Goal: Transaction & Acquisition: Purchase product/service

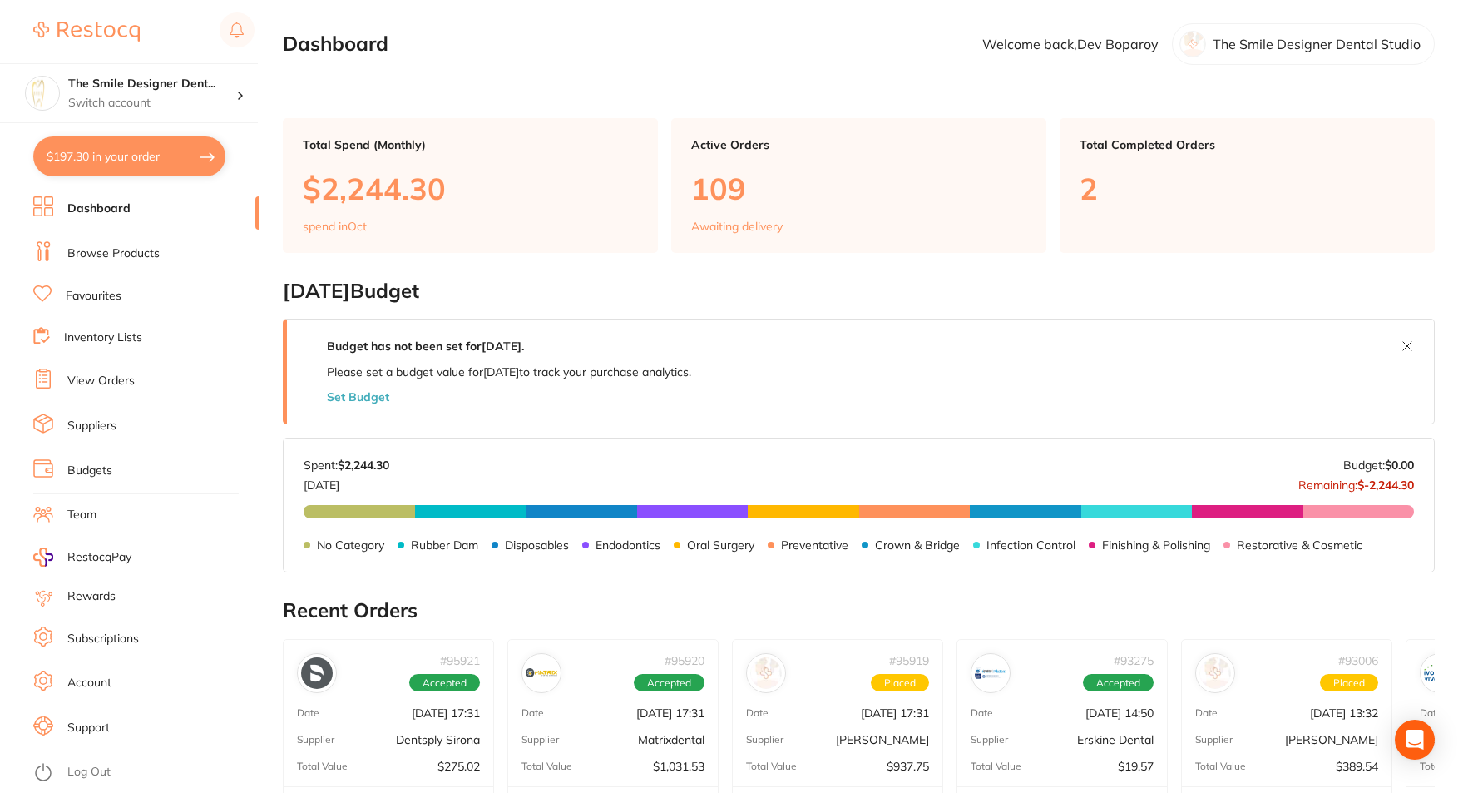
click at [105, 252] on link "Browse Products" at bounding box center [113, 253] width 92 height 17
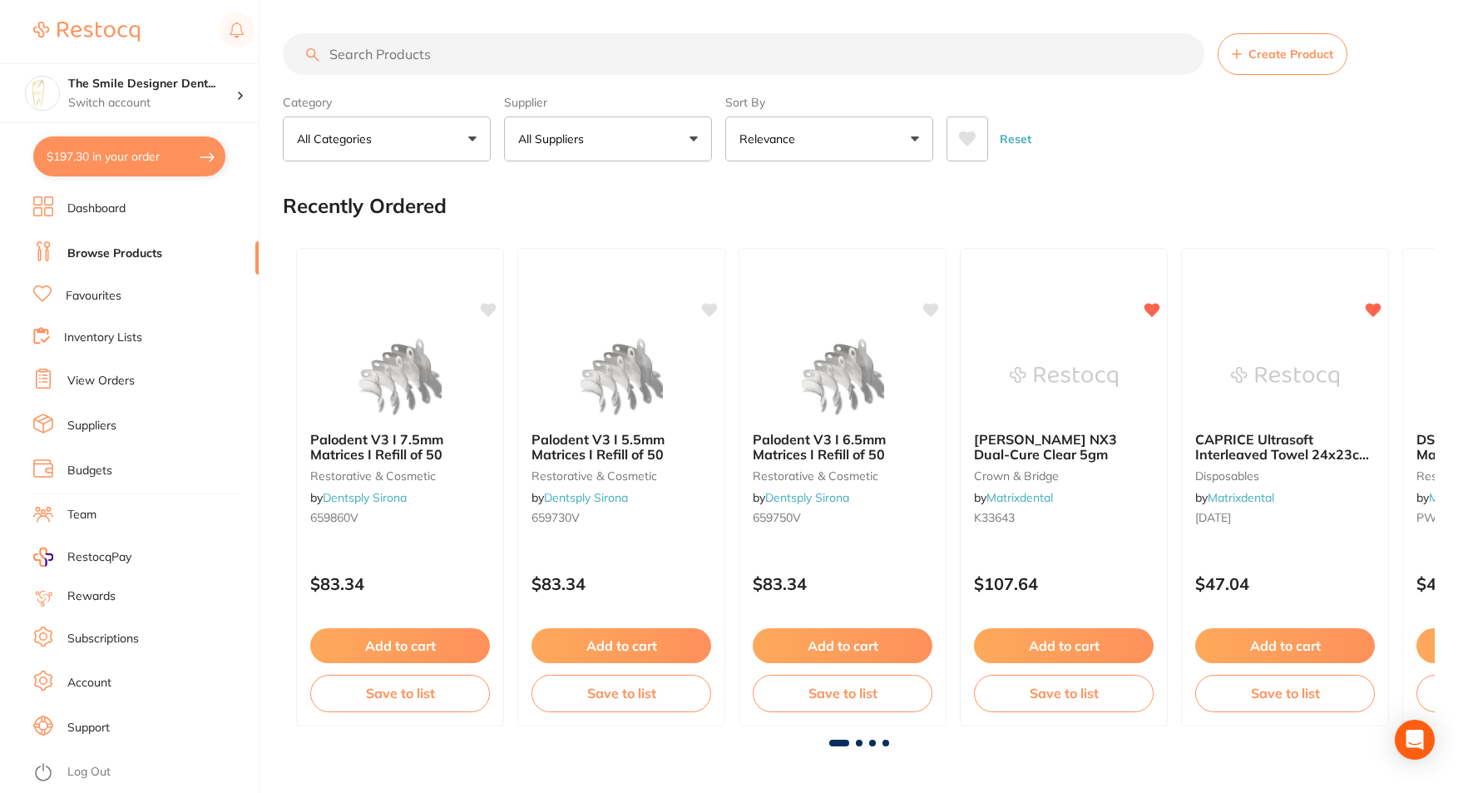
click at [369, 52] on input "search" at bounding box center [744, 54] width 922 height 42
type input "gauze"
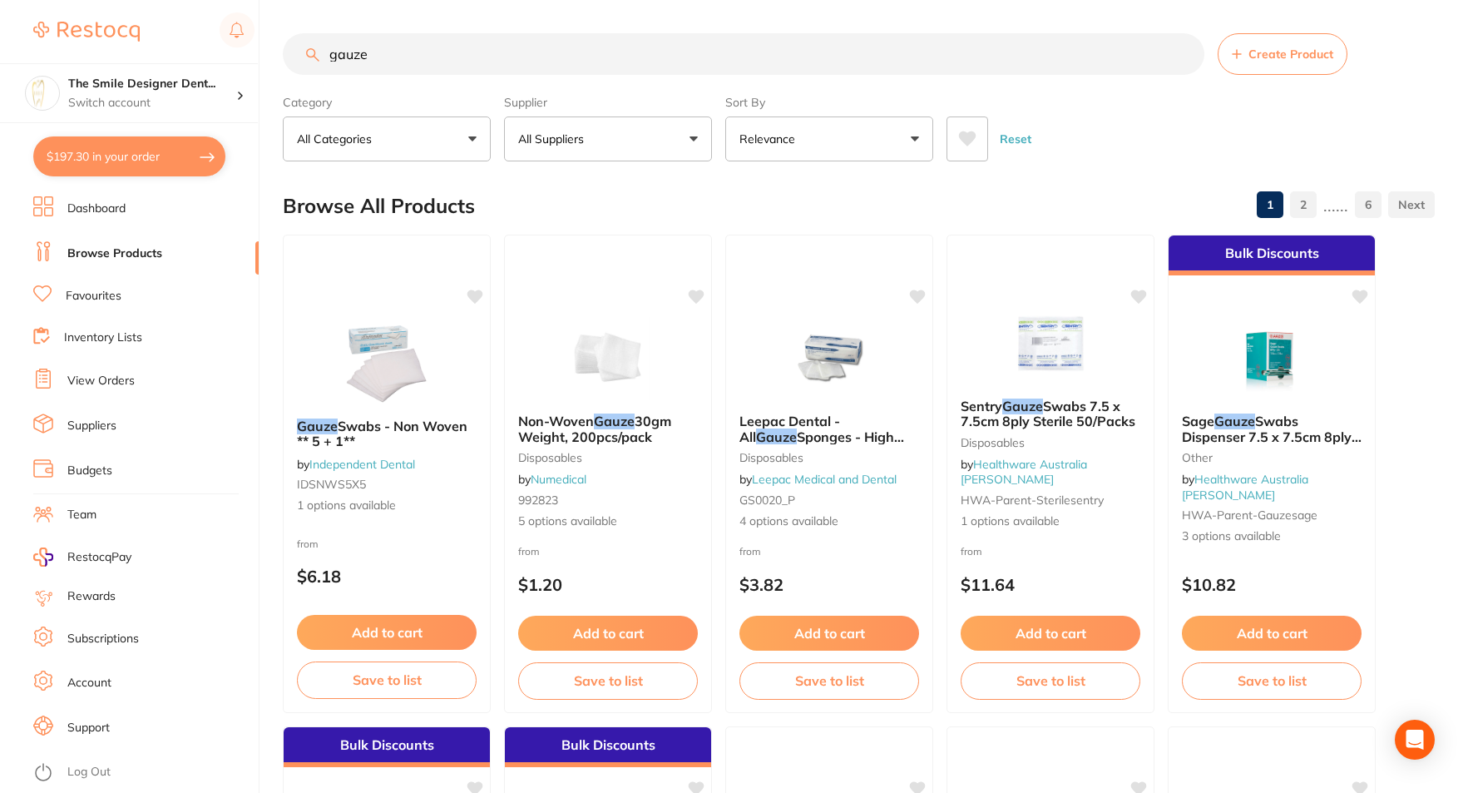
click at [615, 151] on button "All Suppliers" at bounding box center [608, 138] width 208 height 45
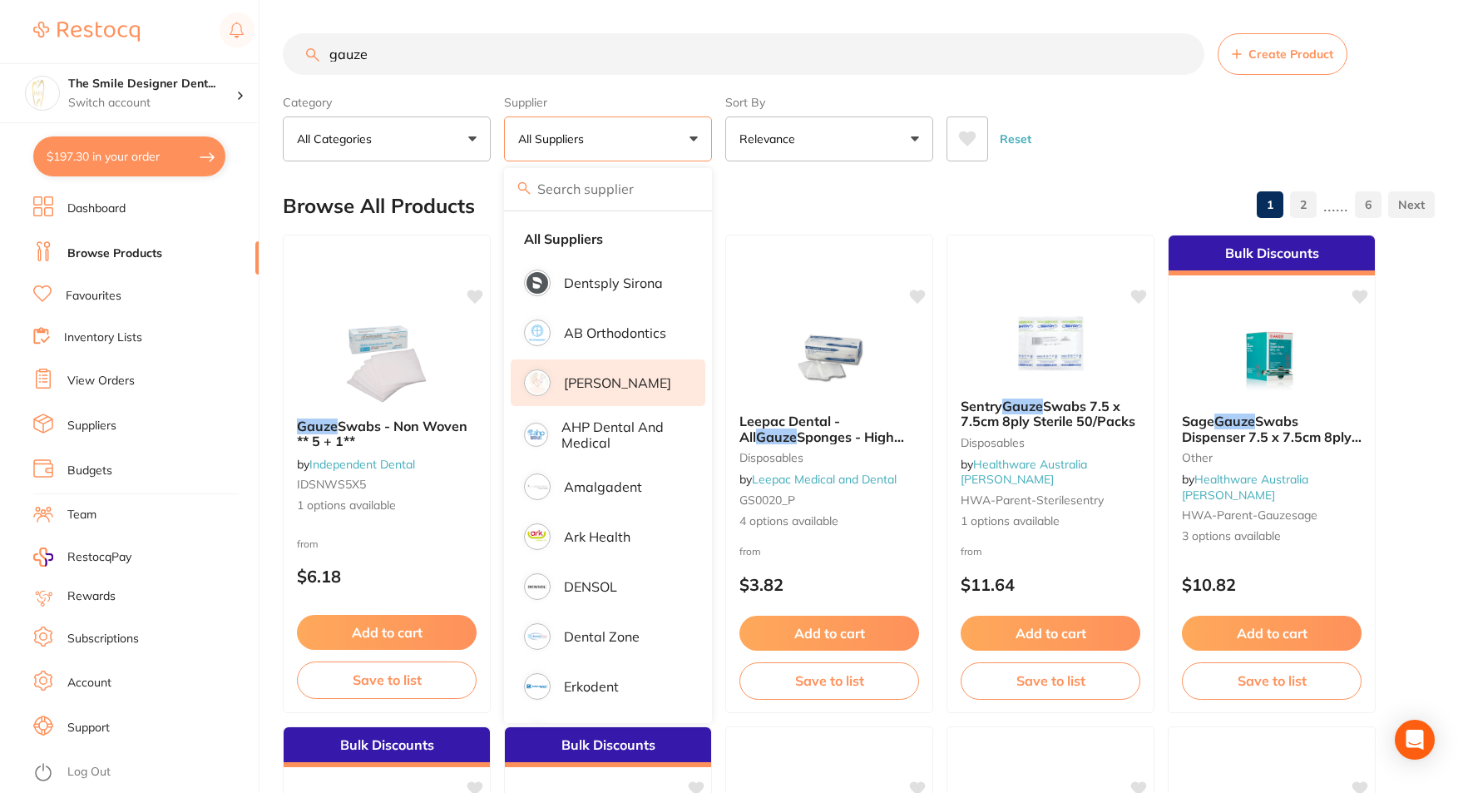
click at [637, 377] on p "[PERSON_NAME]" at bounding box center [617, 382] width 107 height 15
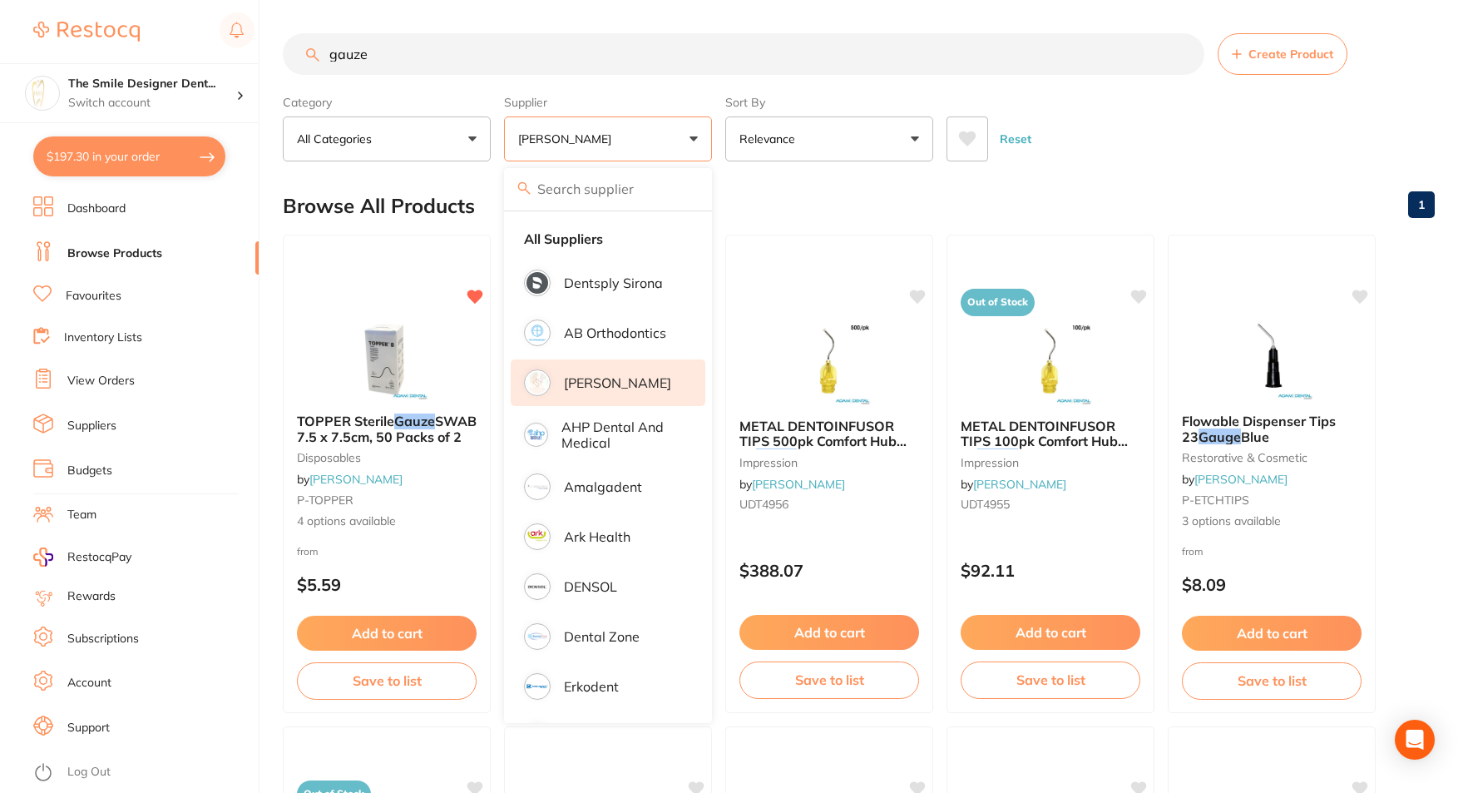
click at [654, 131] on button "[PERSON_NAME]" at bounding box center [608, 138] width 208 height 45
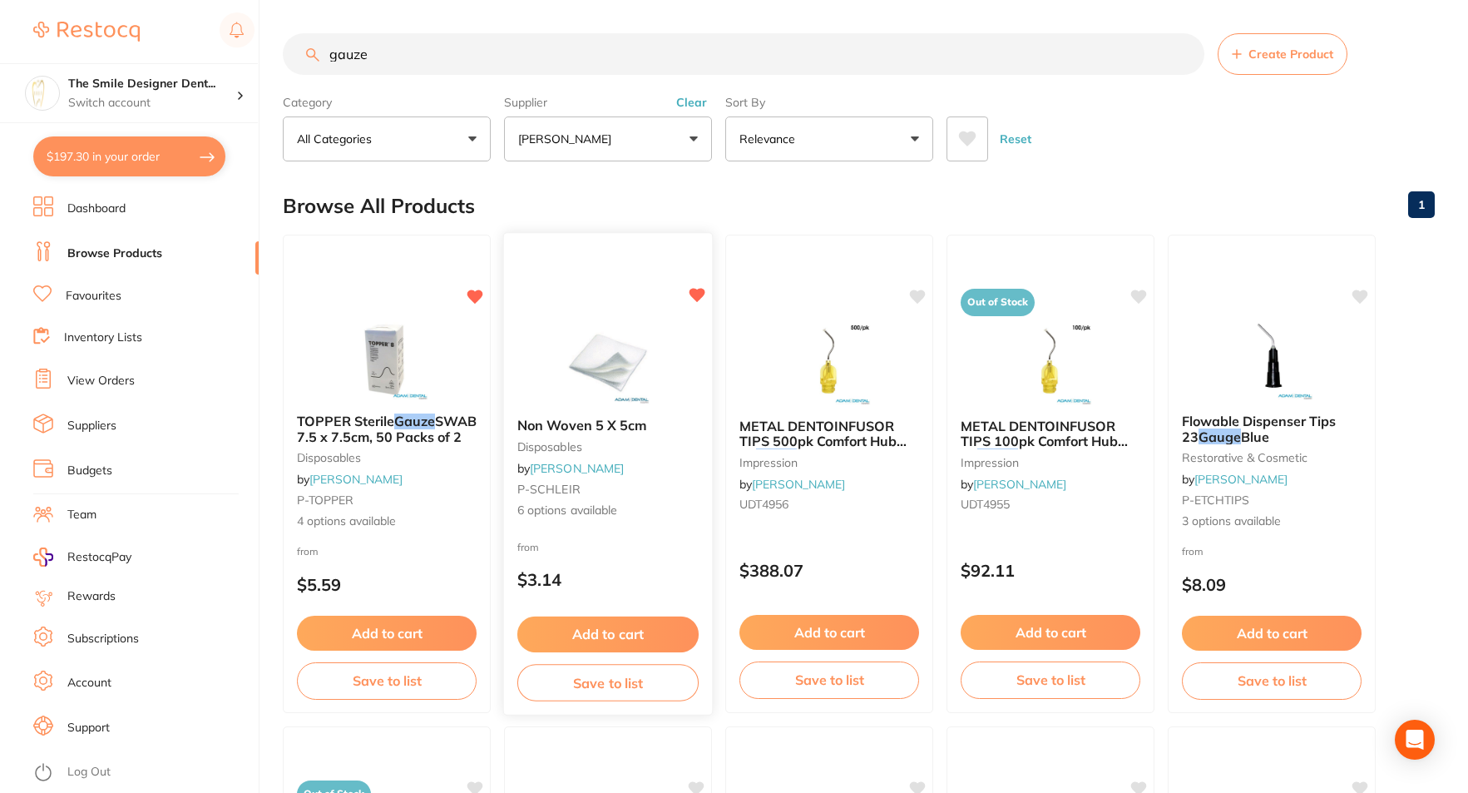
click at [633, 362] on img at bounding box center [607, 362] width 109 height 84
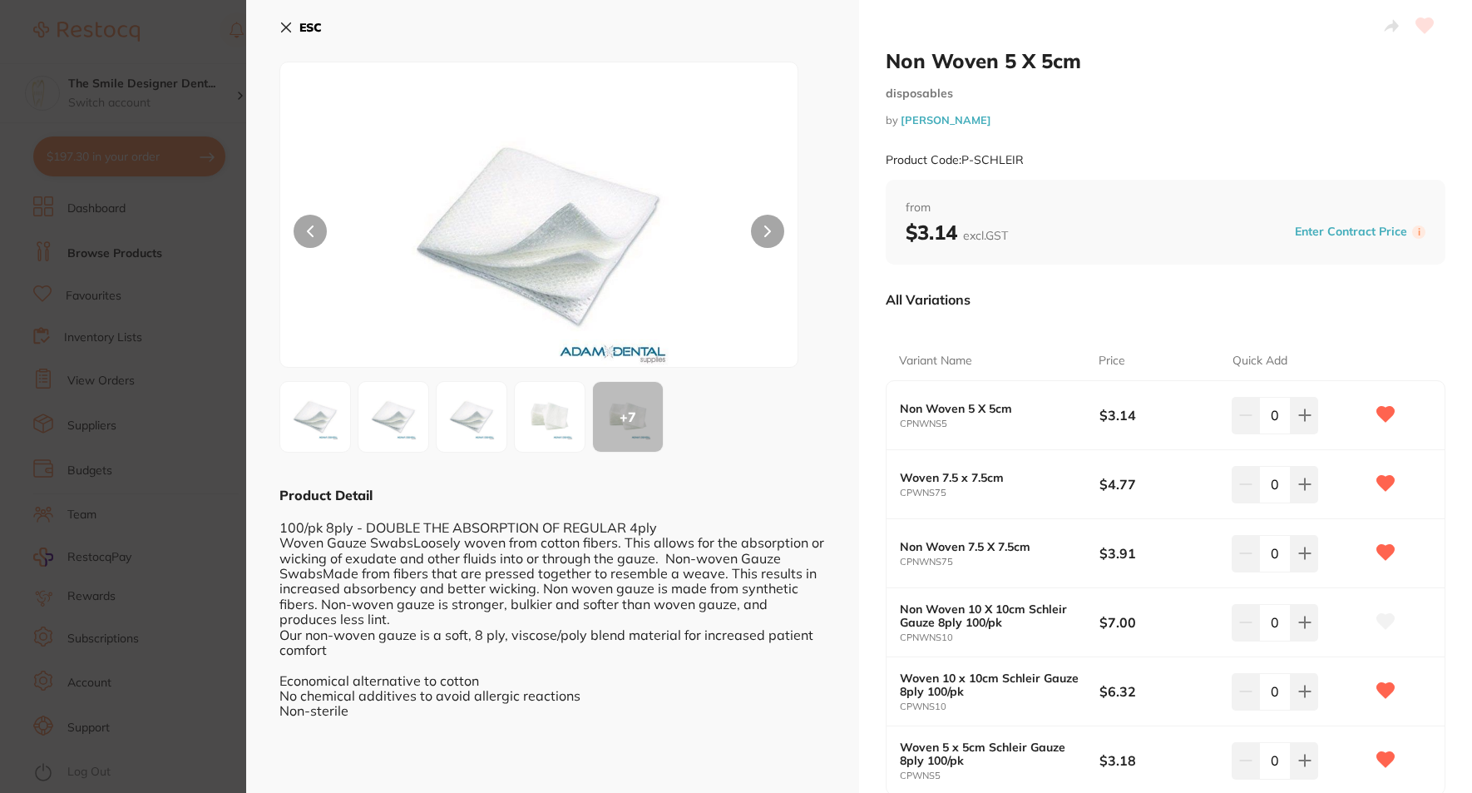
click at [776, 234] on button at bounding box center [767, 231] width 33 height 33
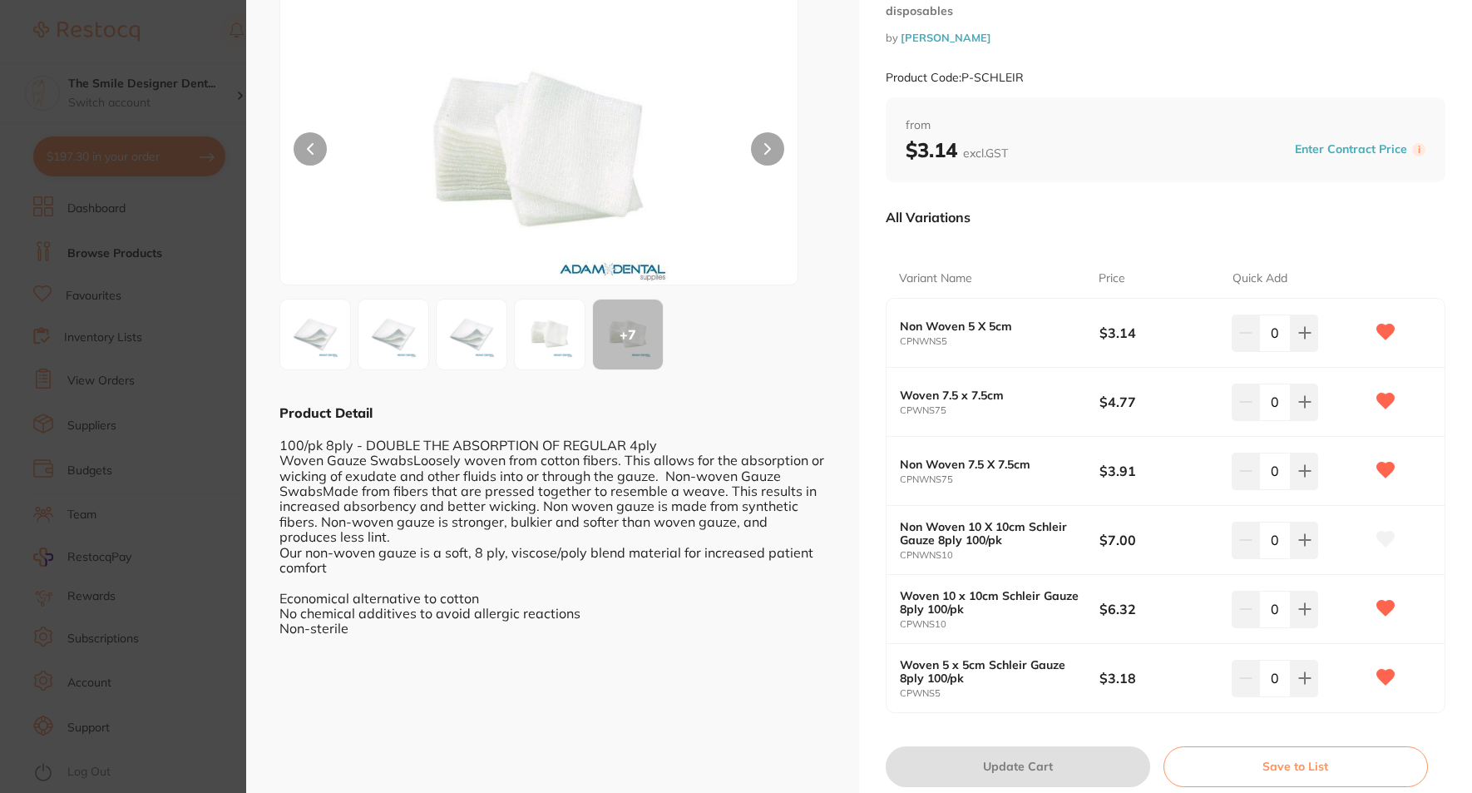
scroll to position [83, 0]
click at [1300, 334] on icon at bounding box center [1304, 331] width 13 height 13
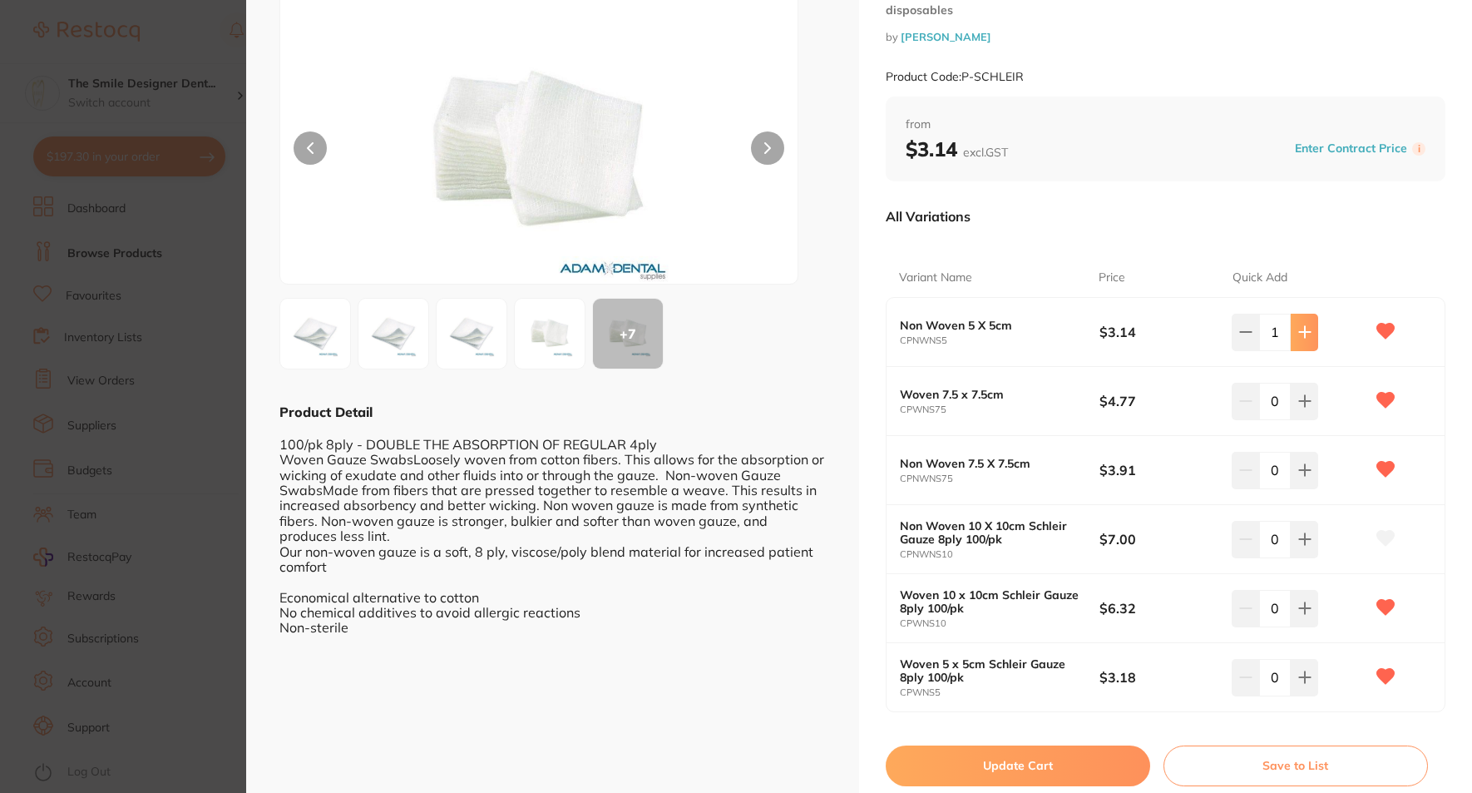
click at [1300, 334] on icon at bounding box center [1304, 331] width 13 height 13
click at [1291, 323] on button at bounding box center [1304, 332] width 27 height 37
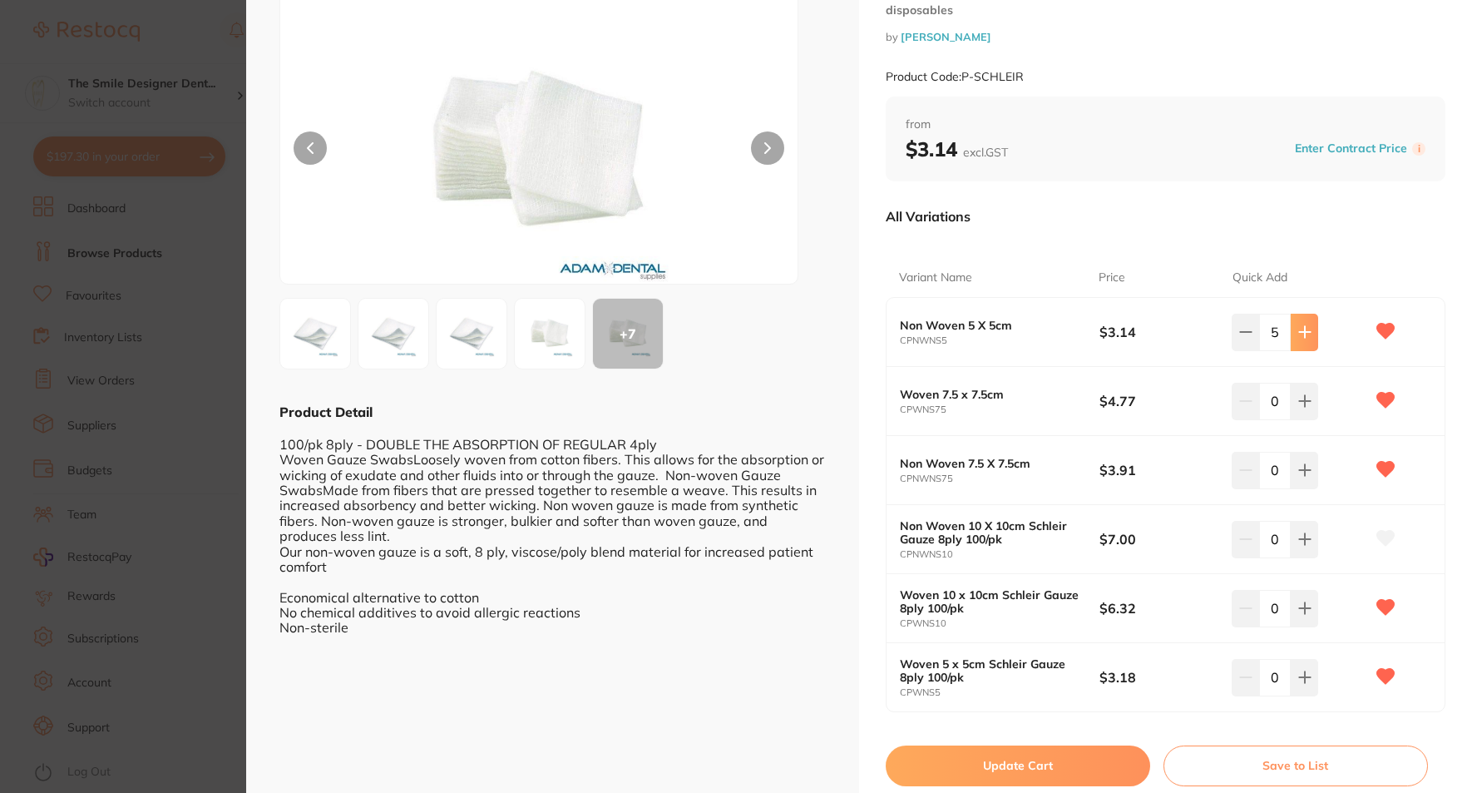
type input "6"
click at [1092, 757] on button "Update Cart" at bounding box center [1018, 765] width 264 height 40
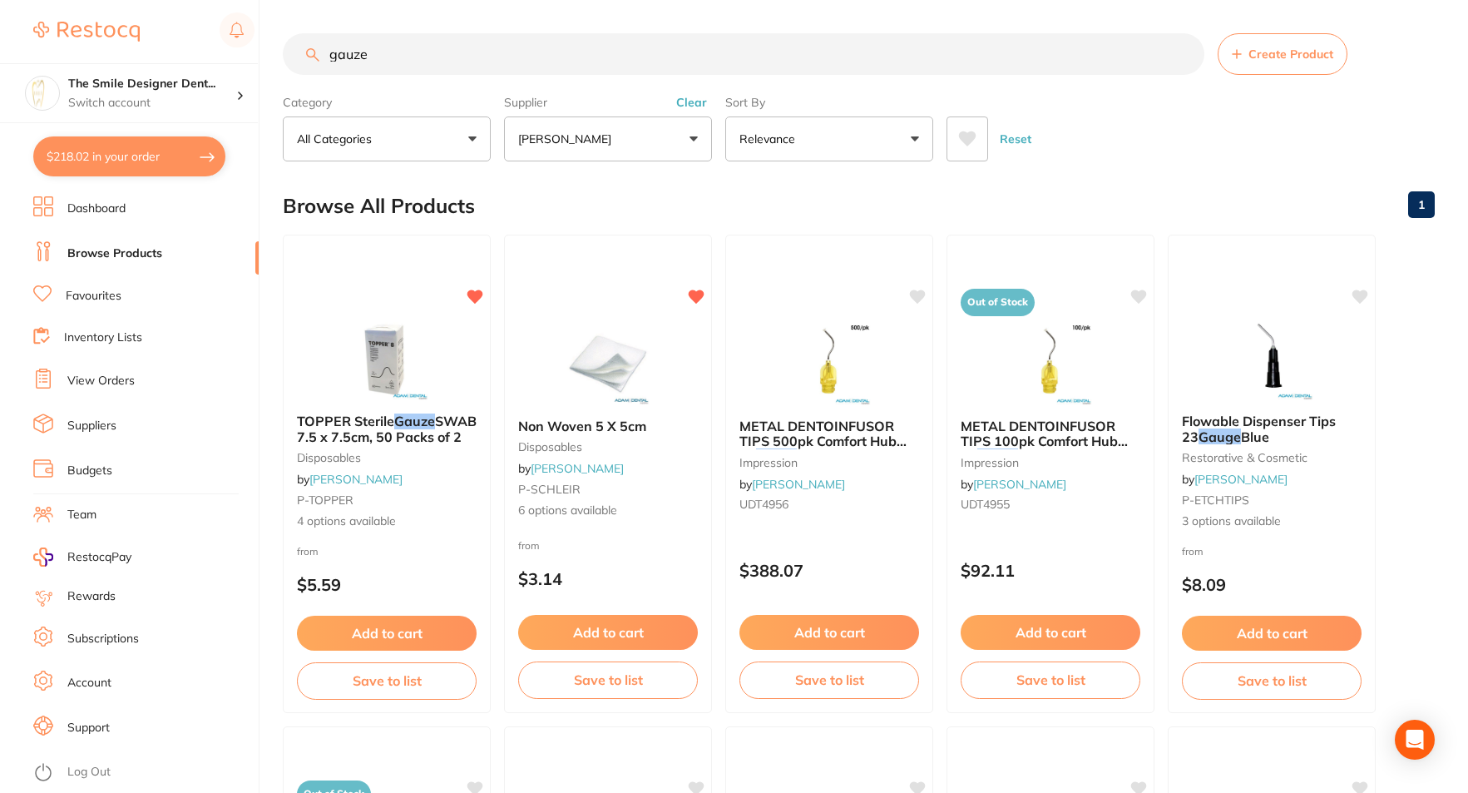
click at [130, 305] on li "Favourites" at bounding box center [145, 296] width 225 height 22
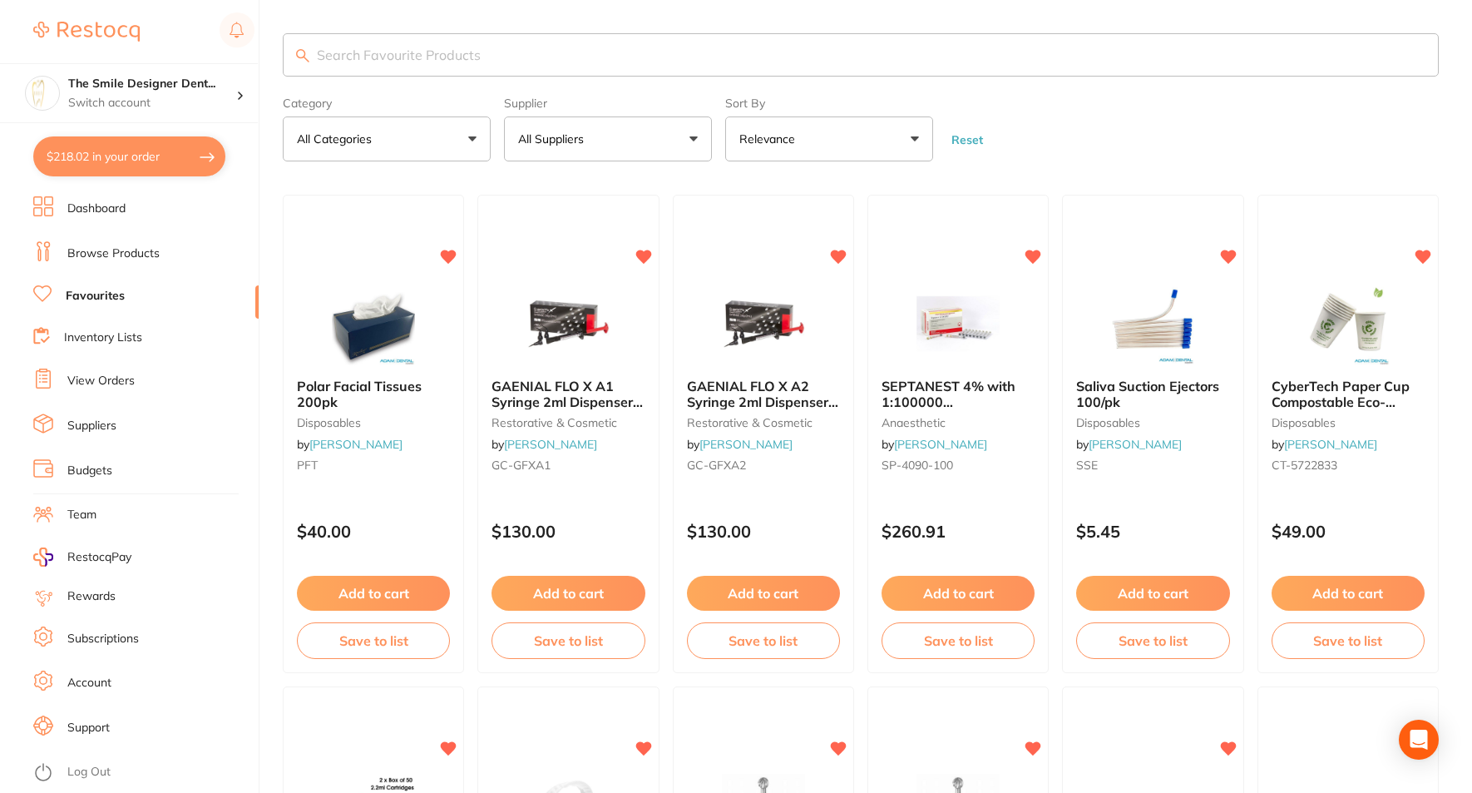
click at [349, 66] on input "search" at bounding box center [861, 54] width 1156 height 43
type input "flouride"
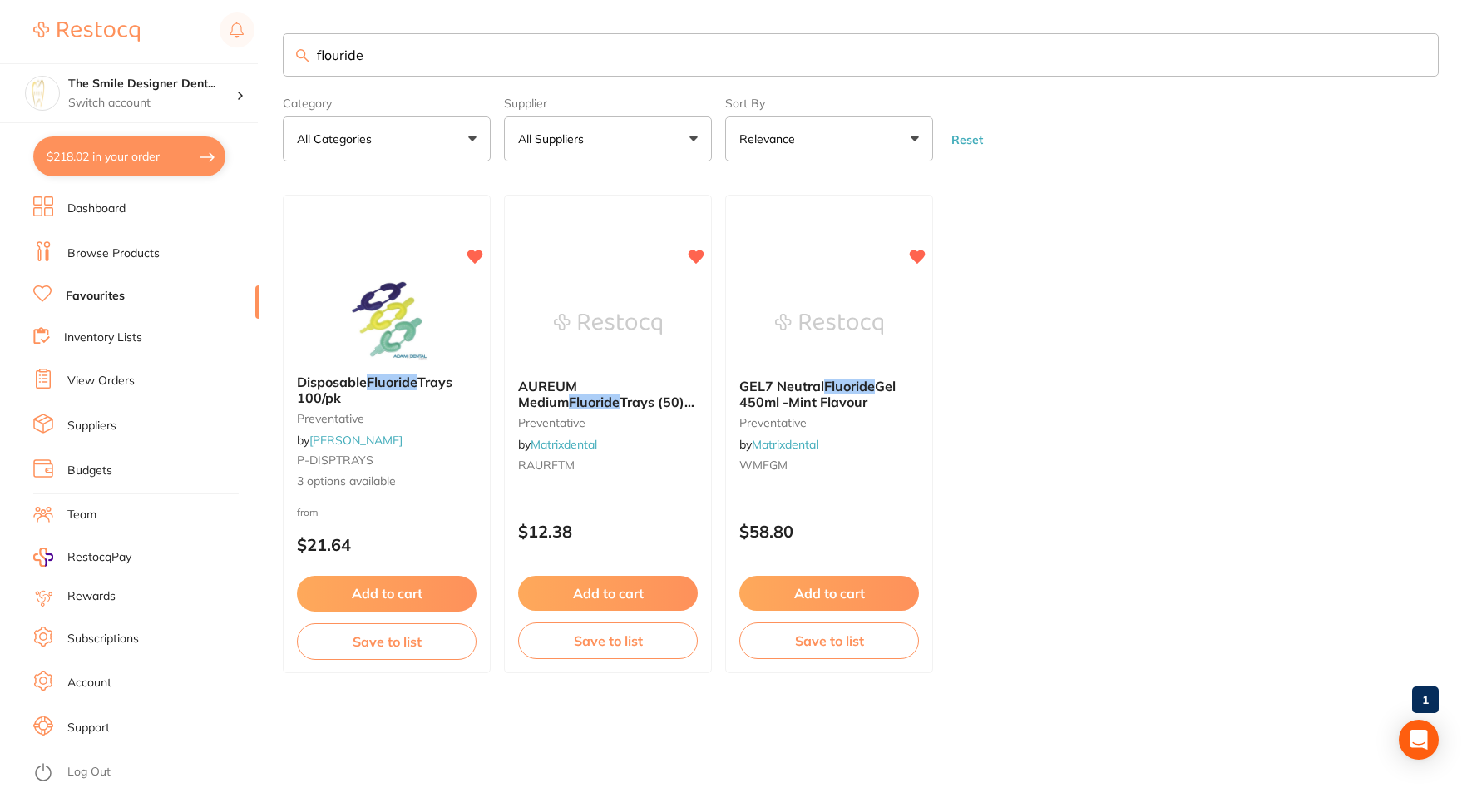
click at [137, 256] on link "Browse Products" at bounding box center [113, 253] width 92 height 17
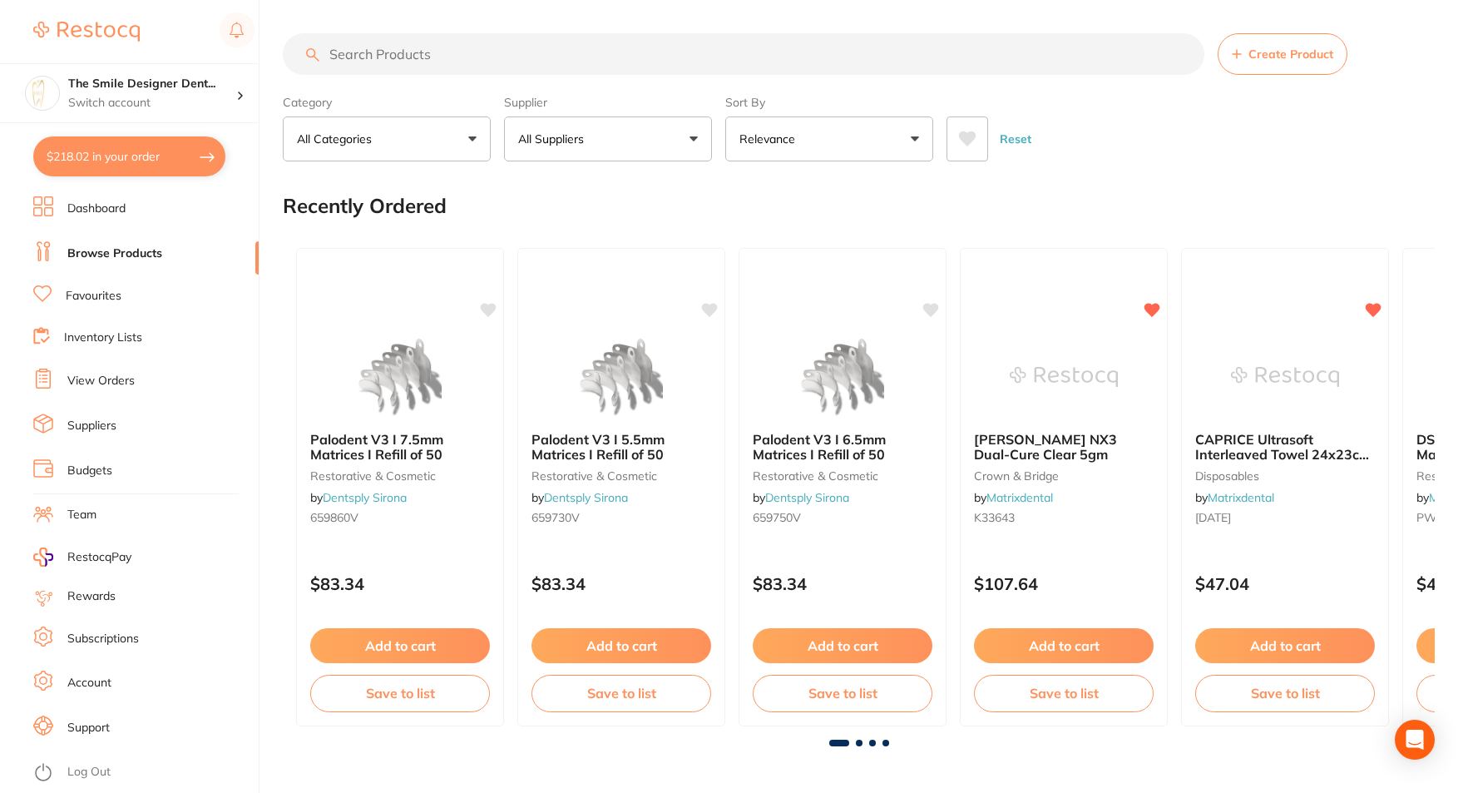
click at [425, 60] on input "search" at bounding box center [744, 54] width 922 height 42
type input "flouride"
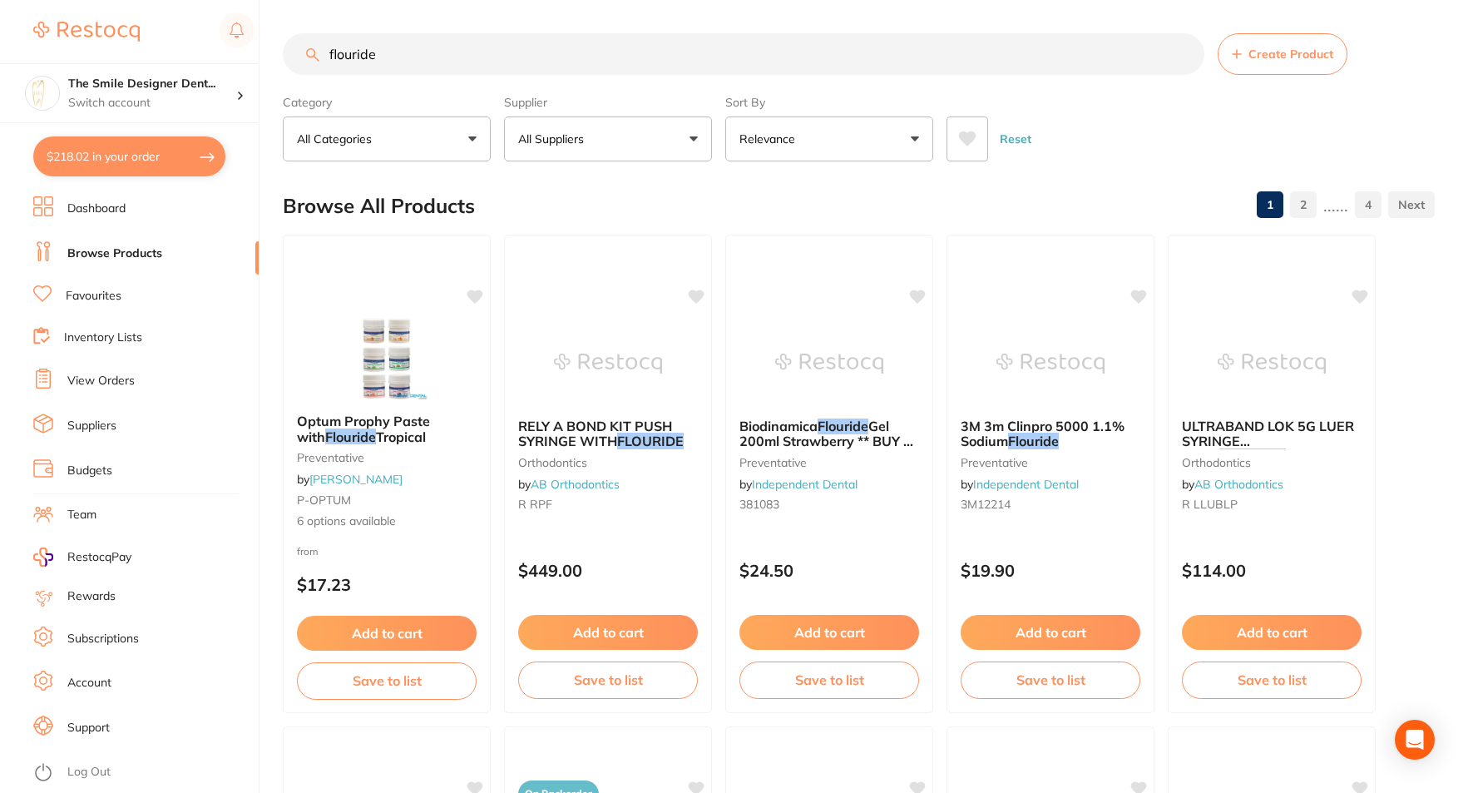
click at [657, 127] on button "All Suppliers" at bounding box center [608, 138] width 208 height 45
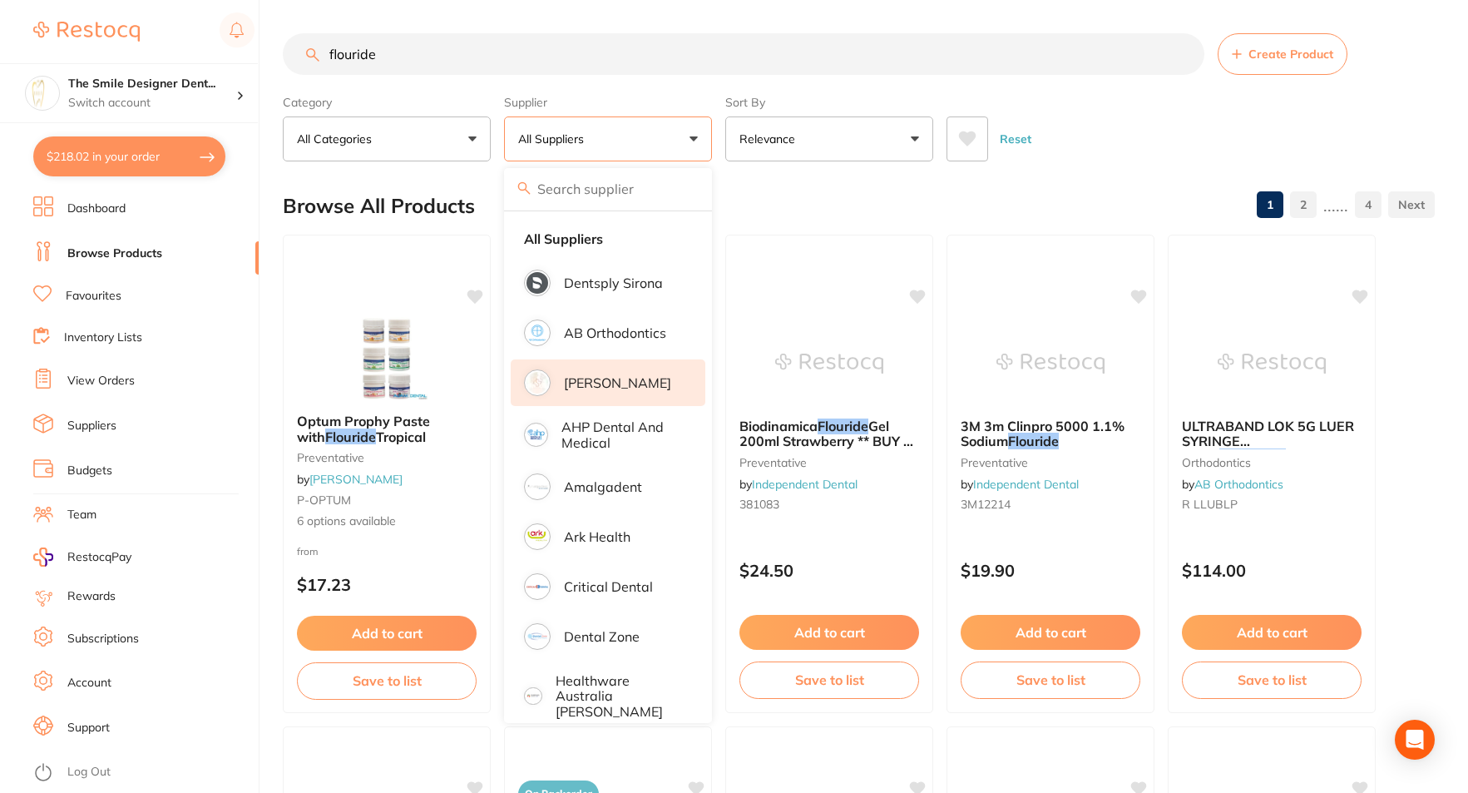
click at [623, 381] on p "[PERSON_NAME]" at bounding box center [617, 382] width 107 height 15
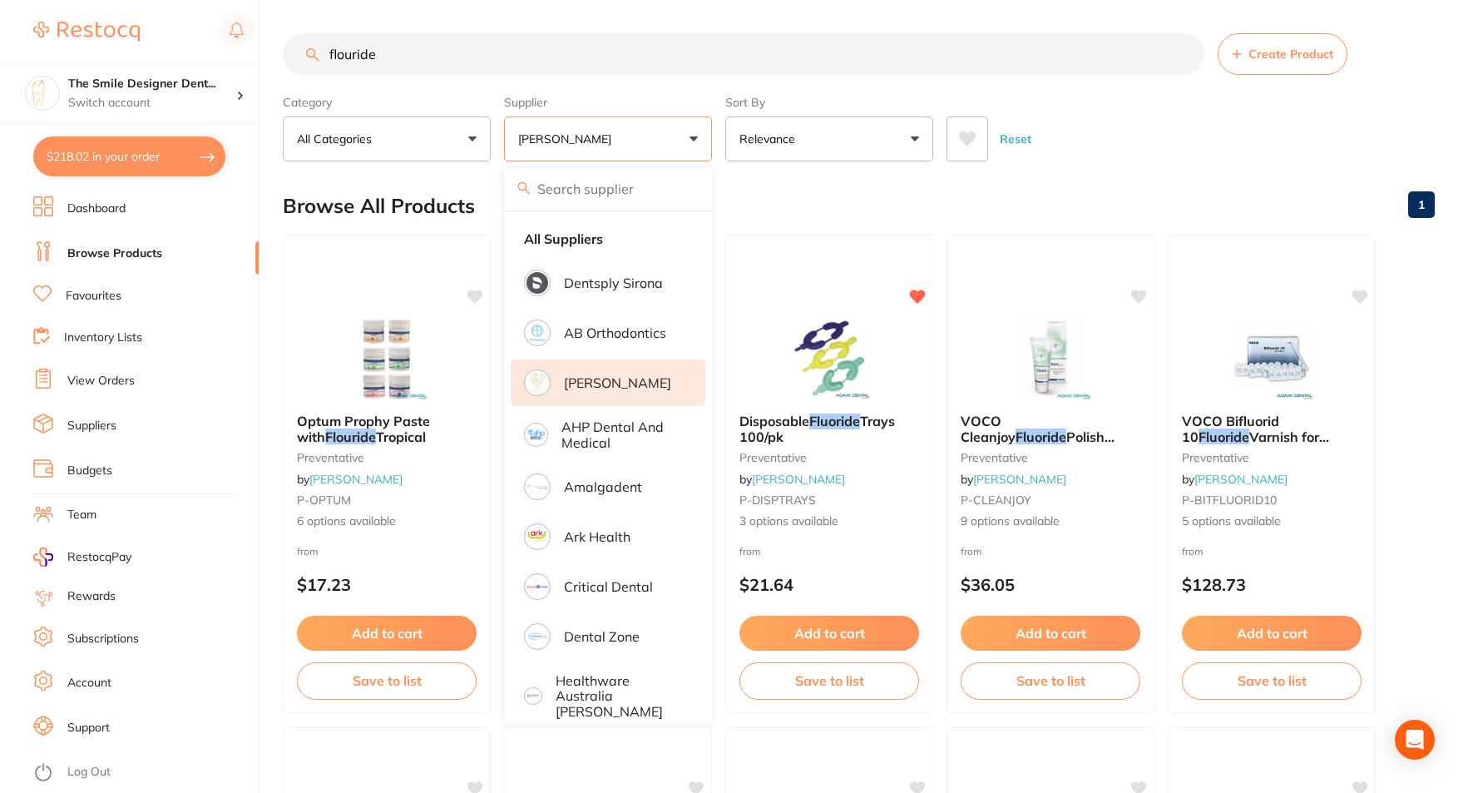
click at [1168, 121] on div "Reset" at bounding box center [1184, 132] width 475 height 58
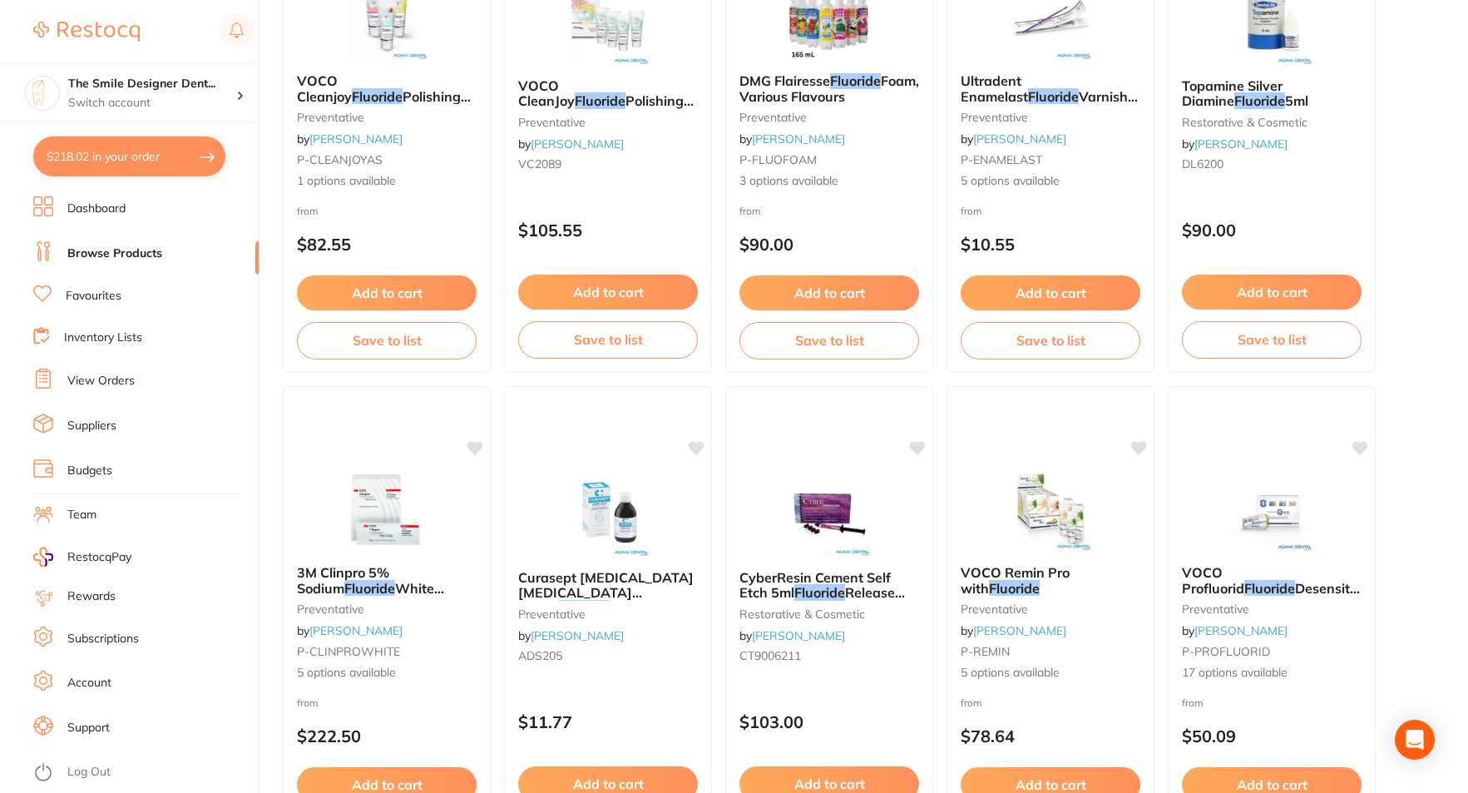
scroll to position [990, 0]
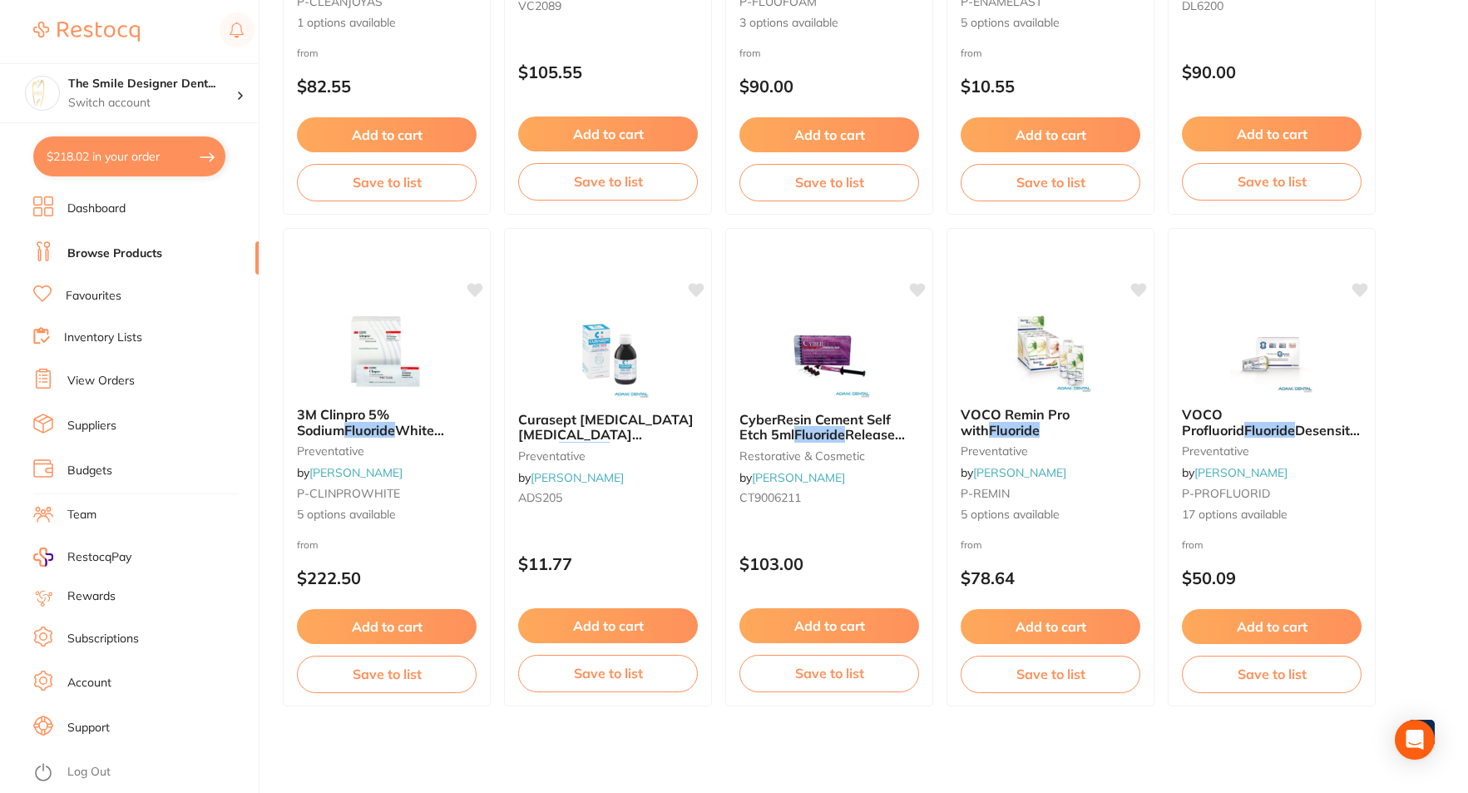
click at [117, 286] on li "Favourites" at bounding box center [145, 296] width 225 height 22
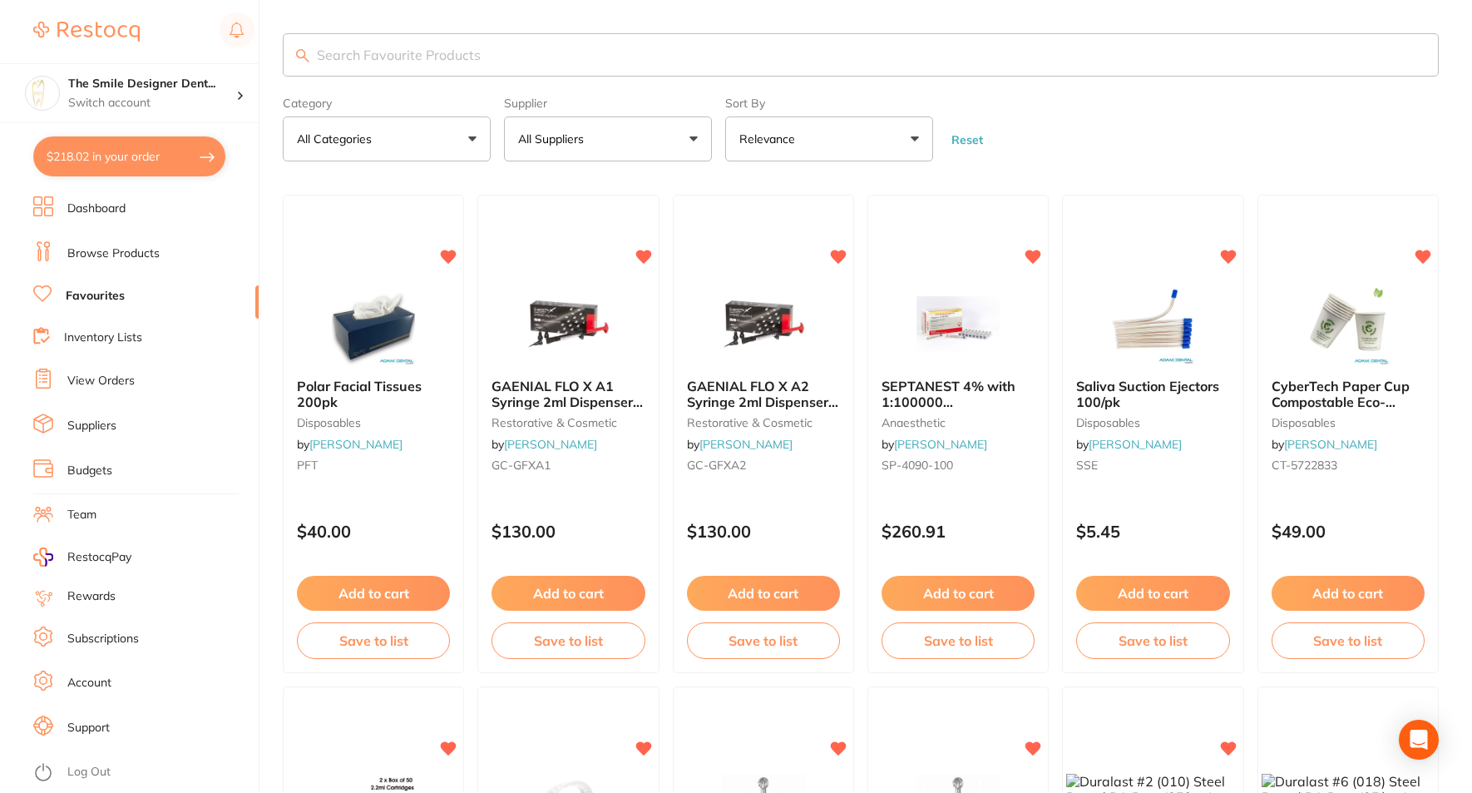
click at [624, 62] on input "search" at bounding box center [861, 54] width 1156 height 43
click at [620, 59] on input "search" at bounding box center [859, 54] width 1152 height 43
type input "flouride"
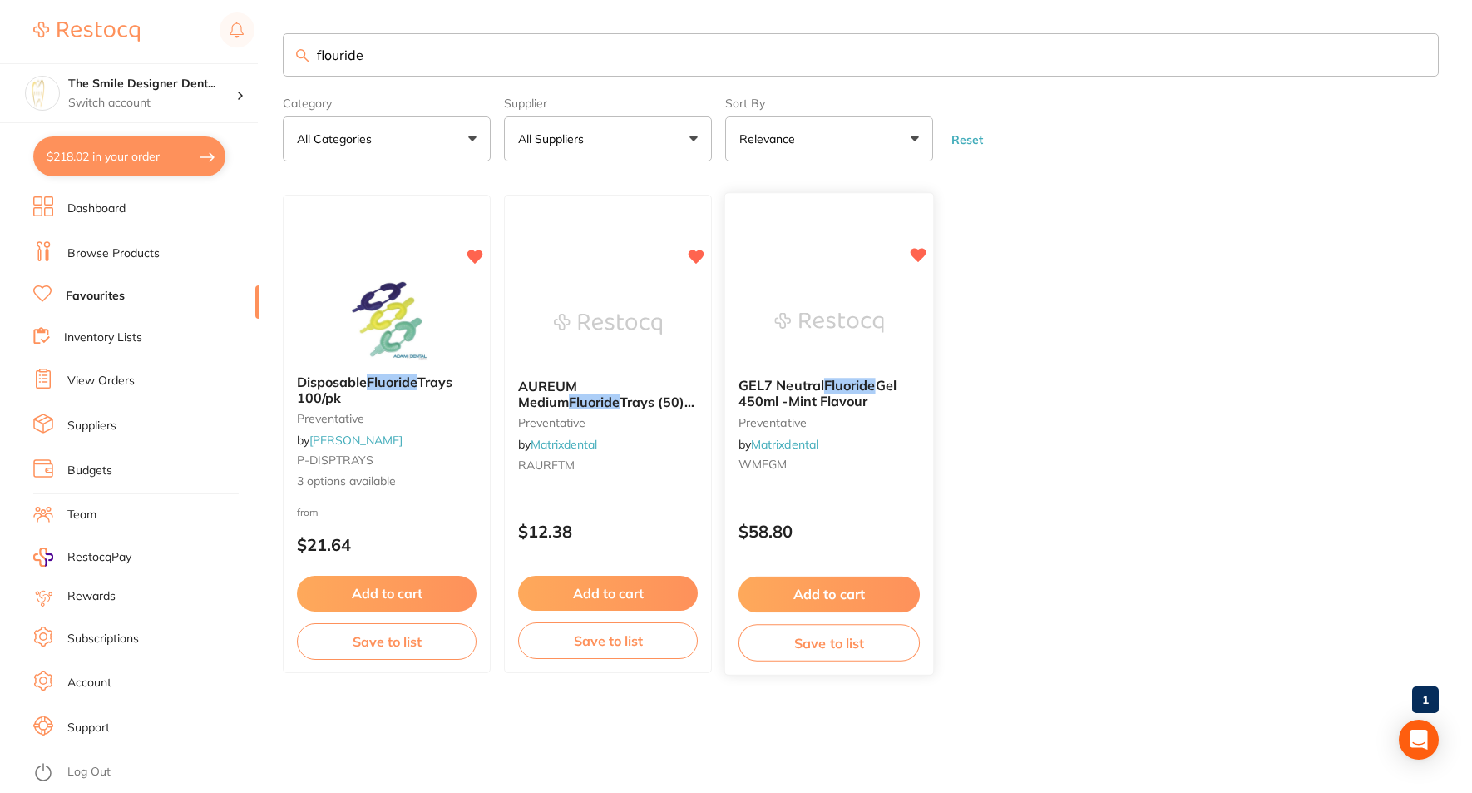
click at [854, 581] on button "Add to cart" at bounding box center [829, 594] width 181 height 36
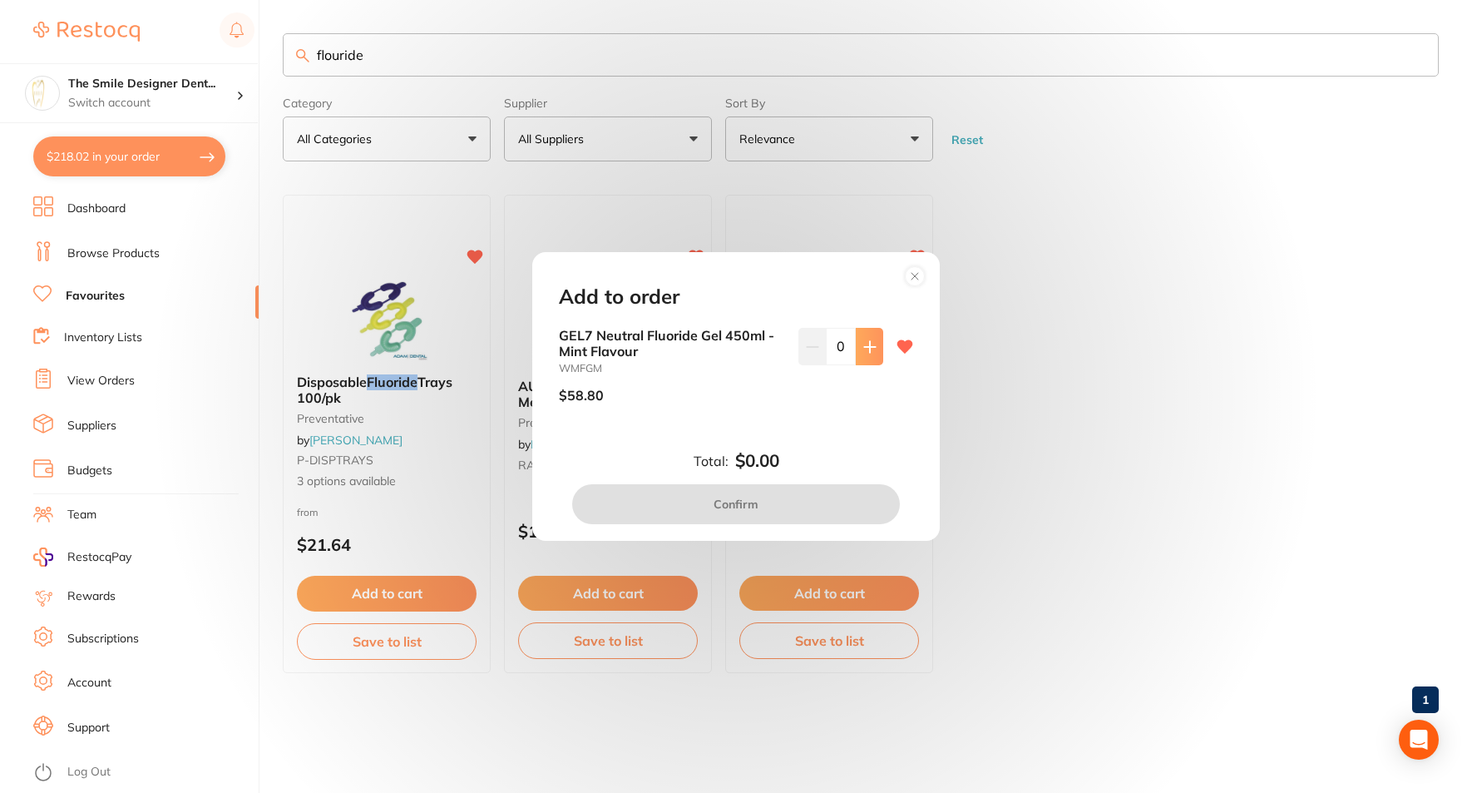
click at [871, 344] on icon at bounding box center [869, 346] width 13 height 13
type input "2"
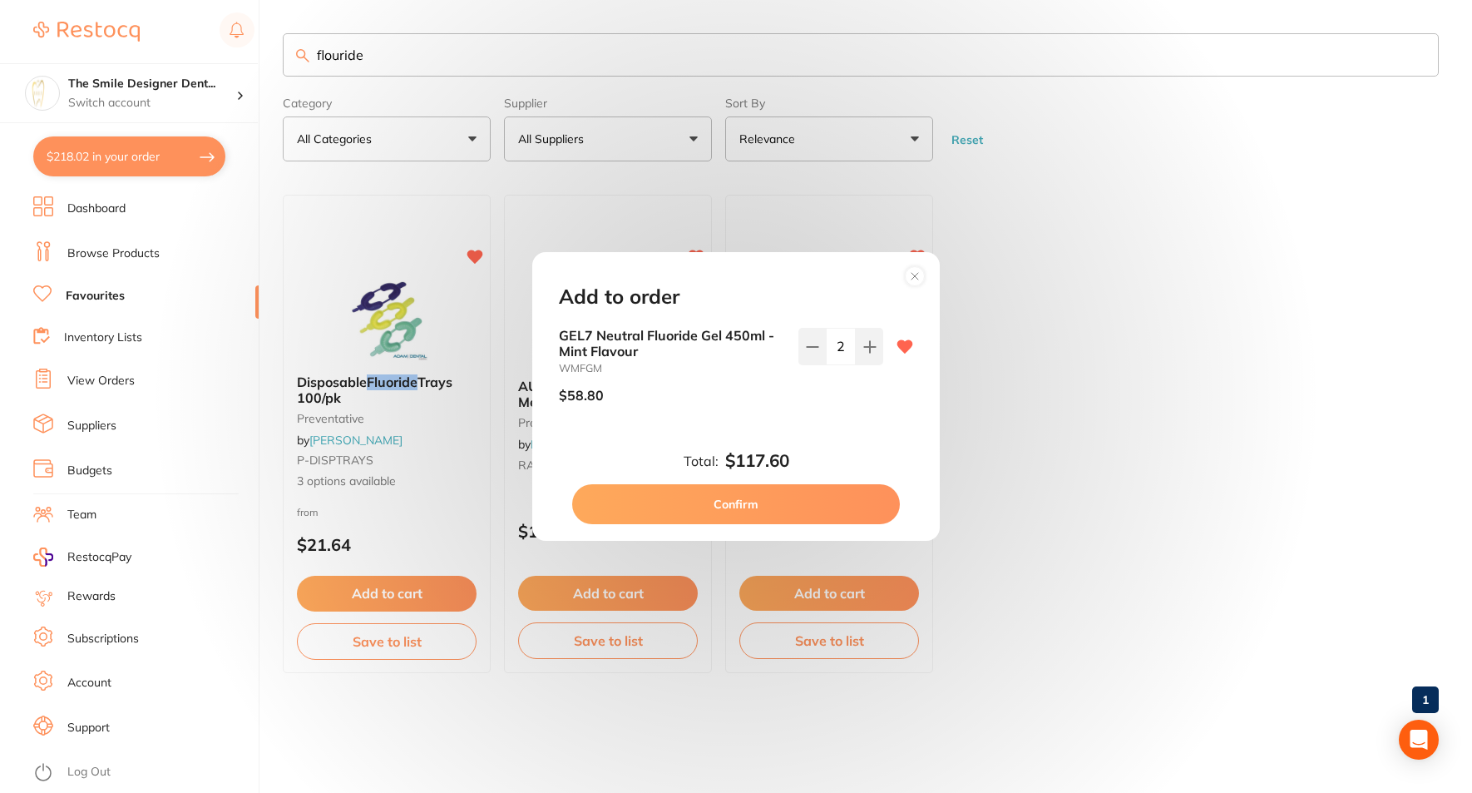
click at [810, 504] on button "Confirm" at bounding box center [736, 504] width 328 height 40
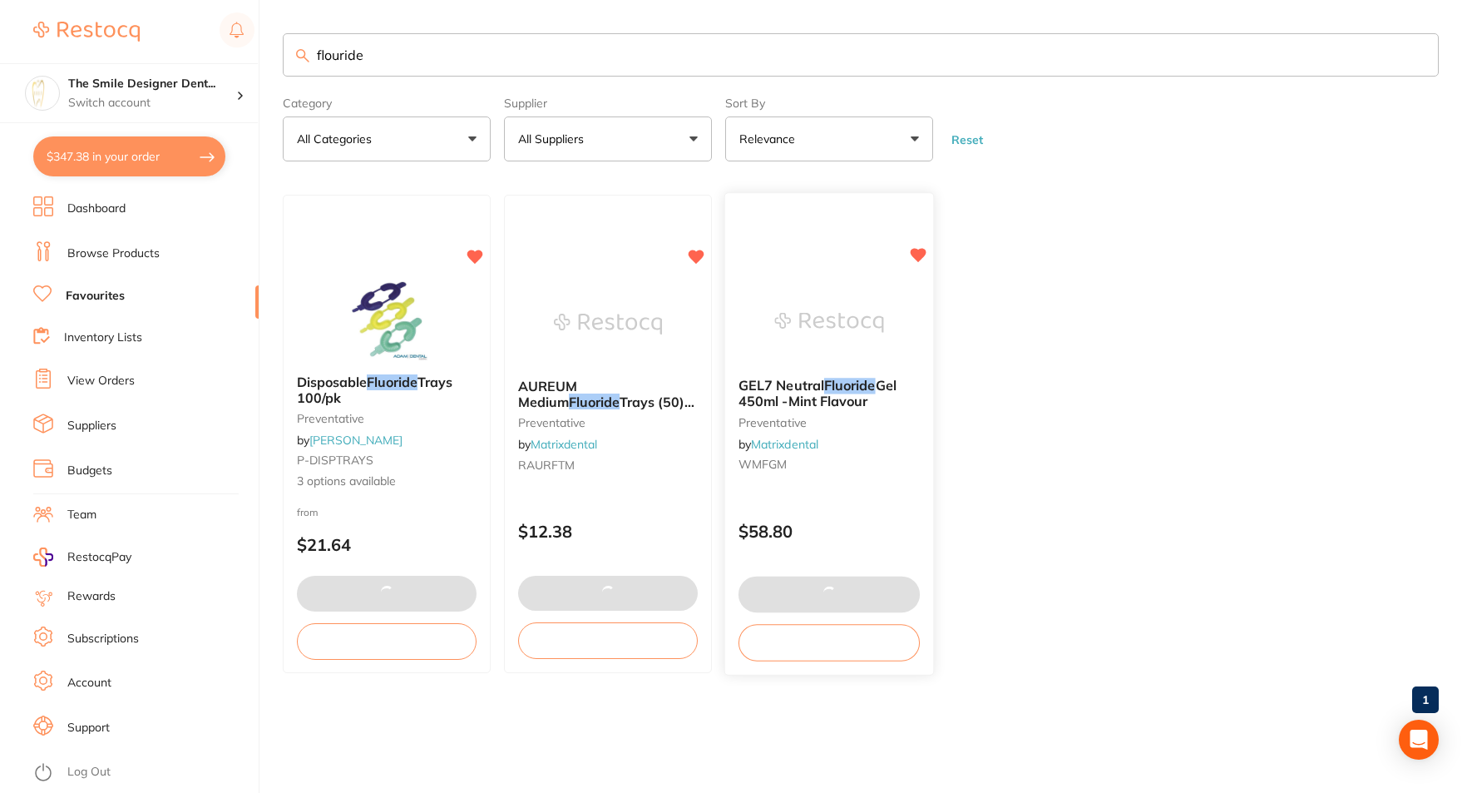
type textarea "buy 4 get one free for NX3"
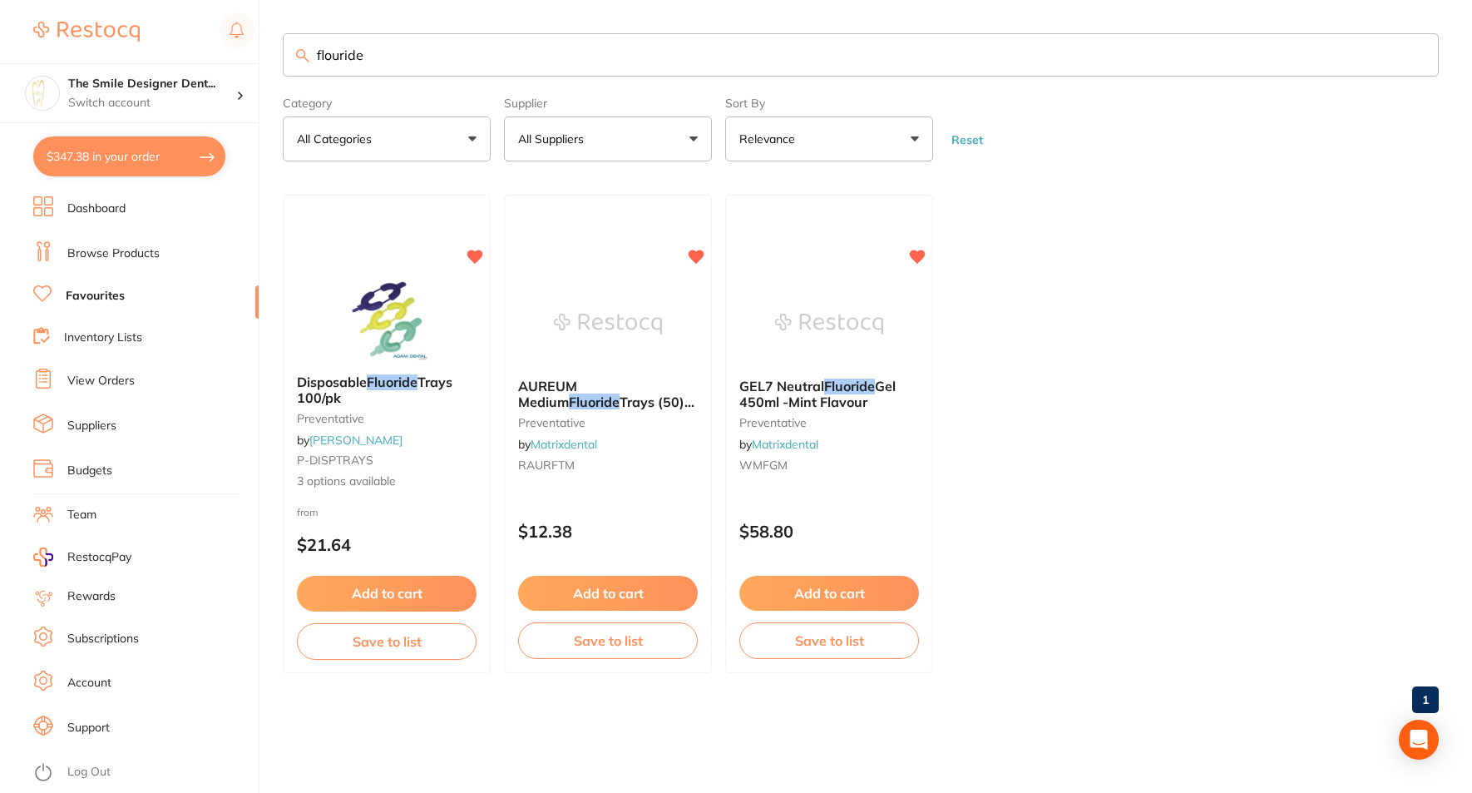
click at [156, 159] on button "$347.38 in your order" at bounding box center [129, 156] width 192 height 40
checkbox input "true"
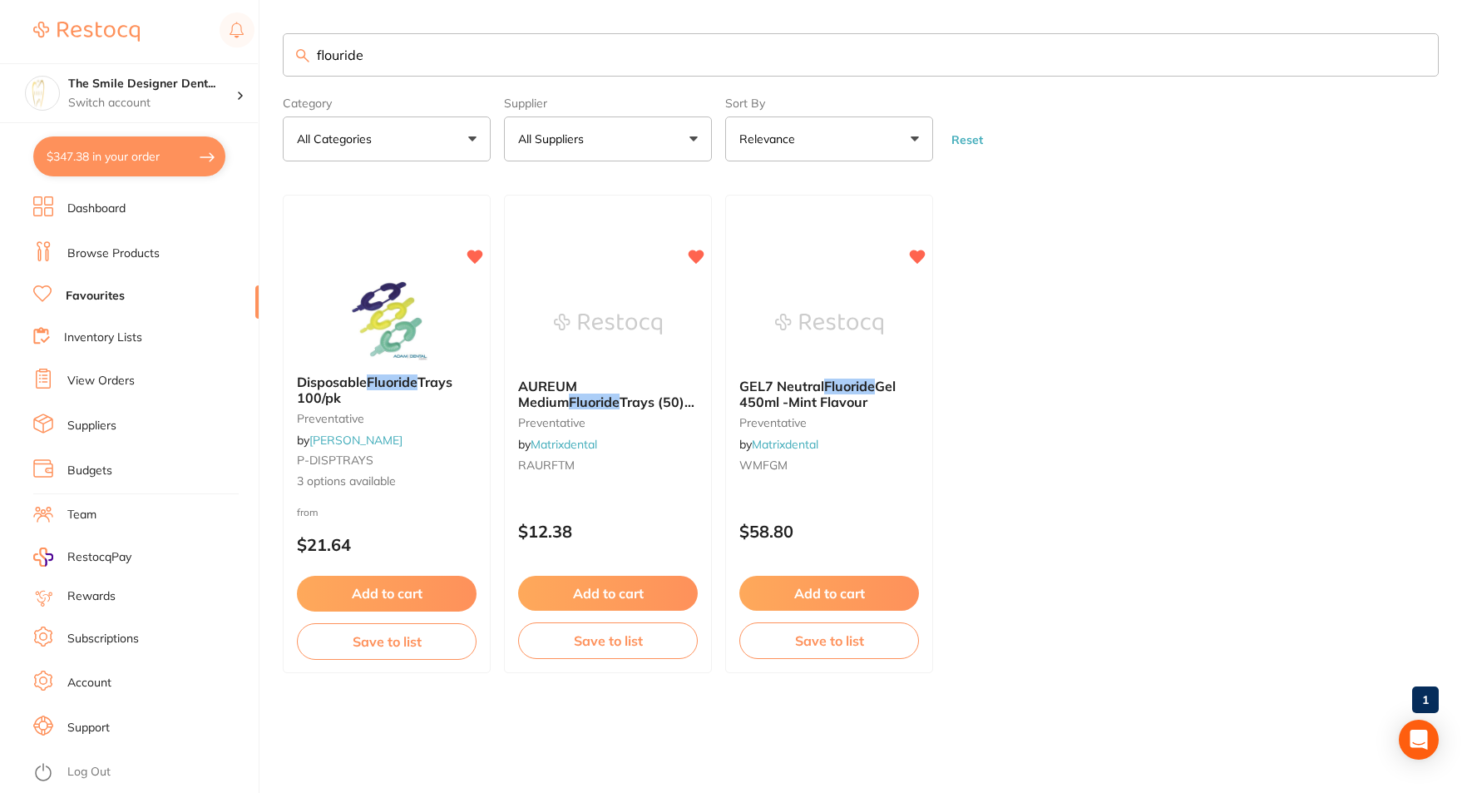
checkbox input "true"
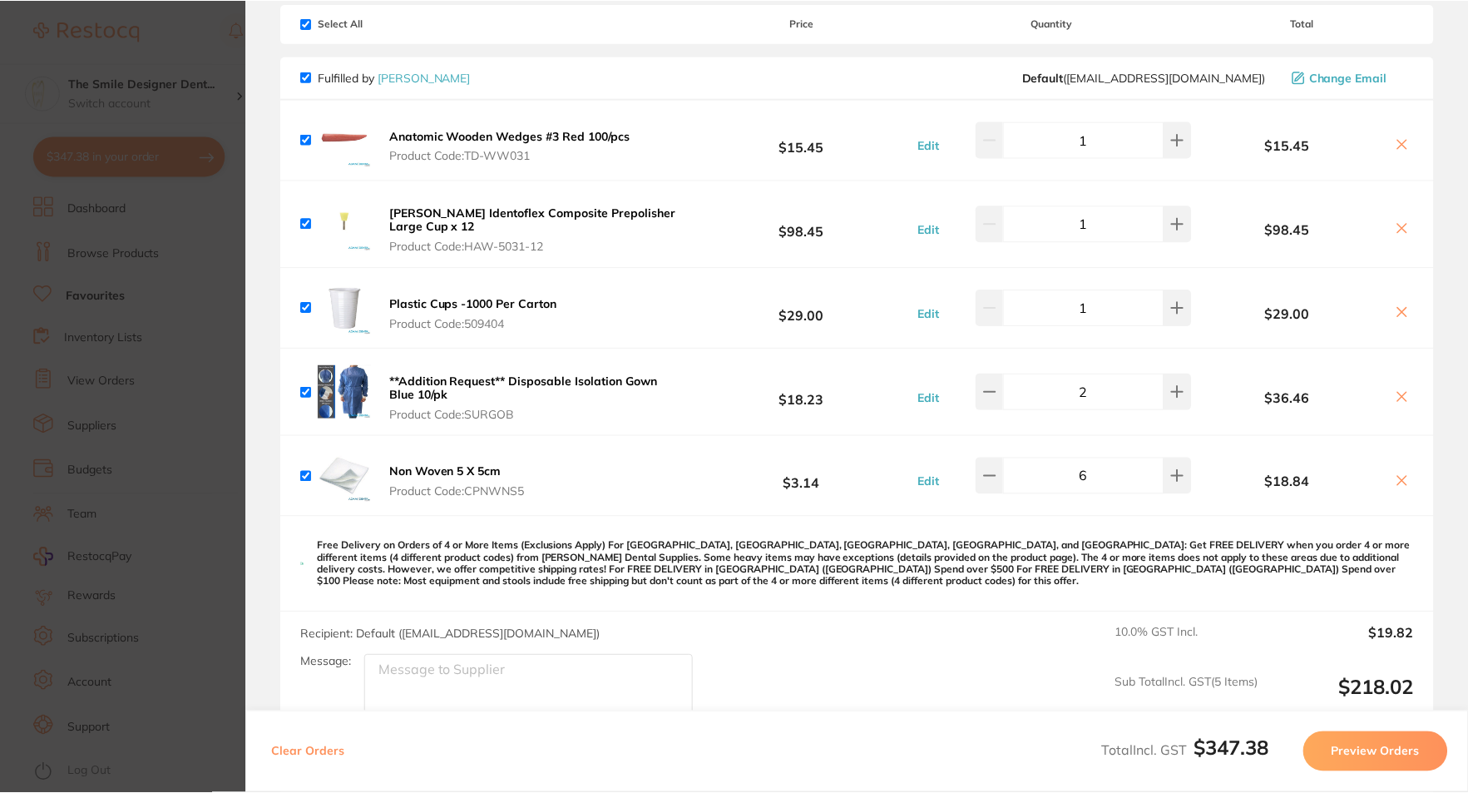
scroll to position [83, 0]
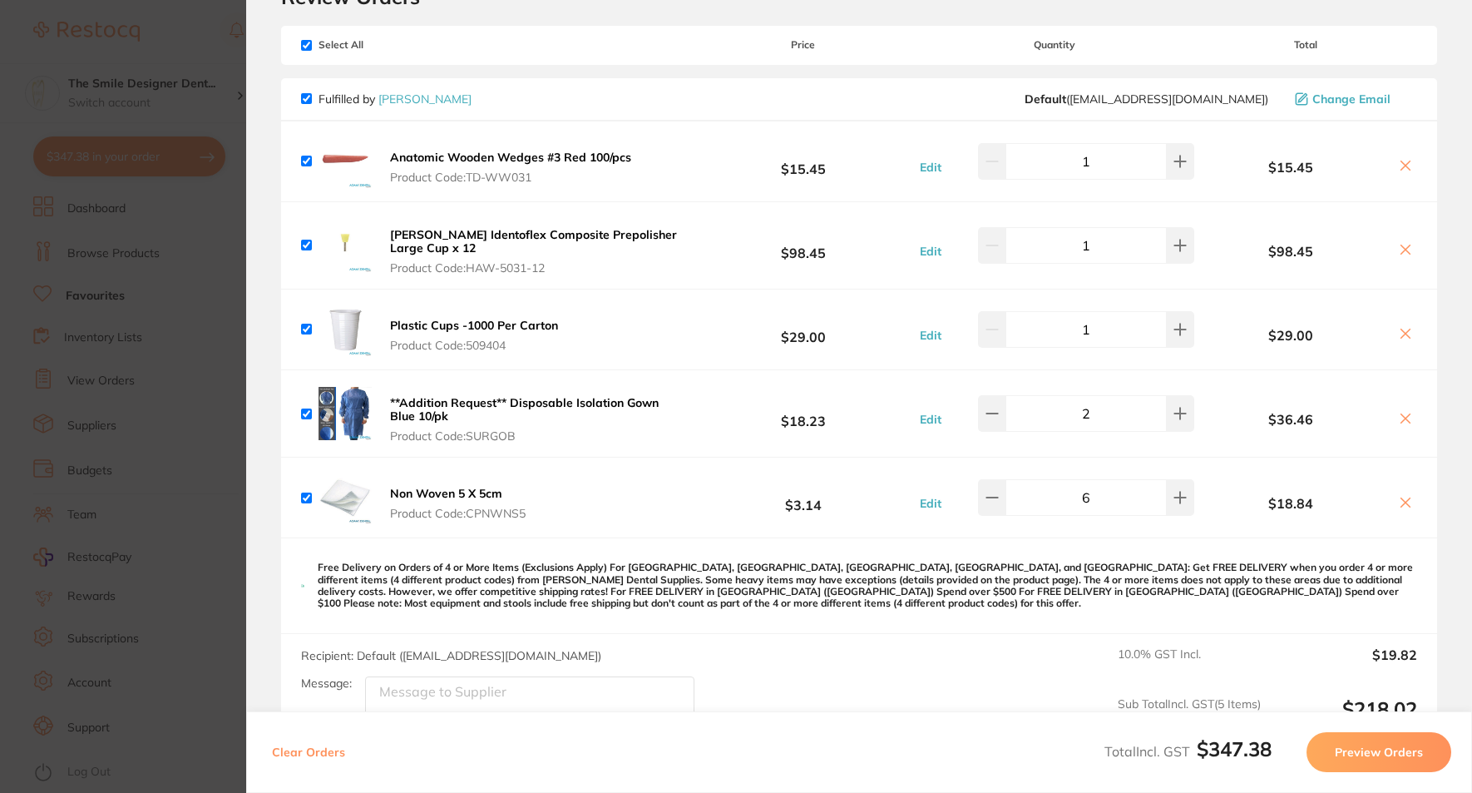
click at [168, 299] on section "Update RRP Set your pre negotiated price for this item. Item Agreed RRP (excl. …" at bounding box center [736, 396] width 1472 height 793
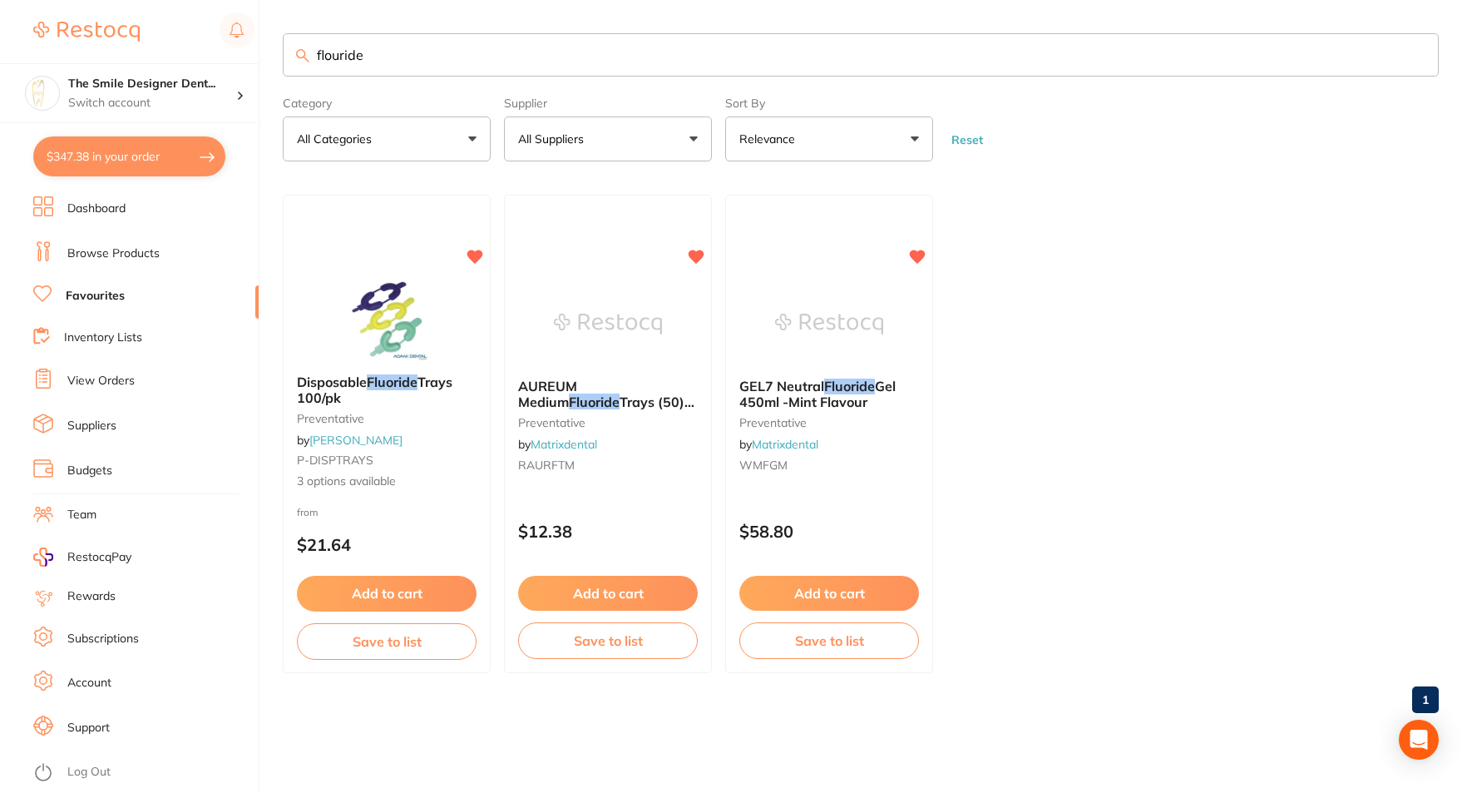
click at [112, 265] on li "Browse Products" at bounding box center [145, 253] width 225 height 25
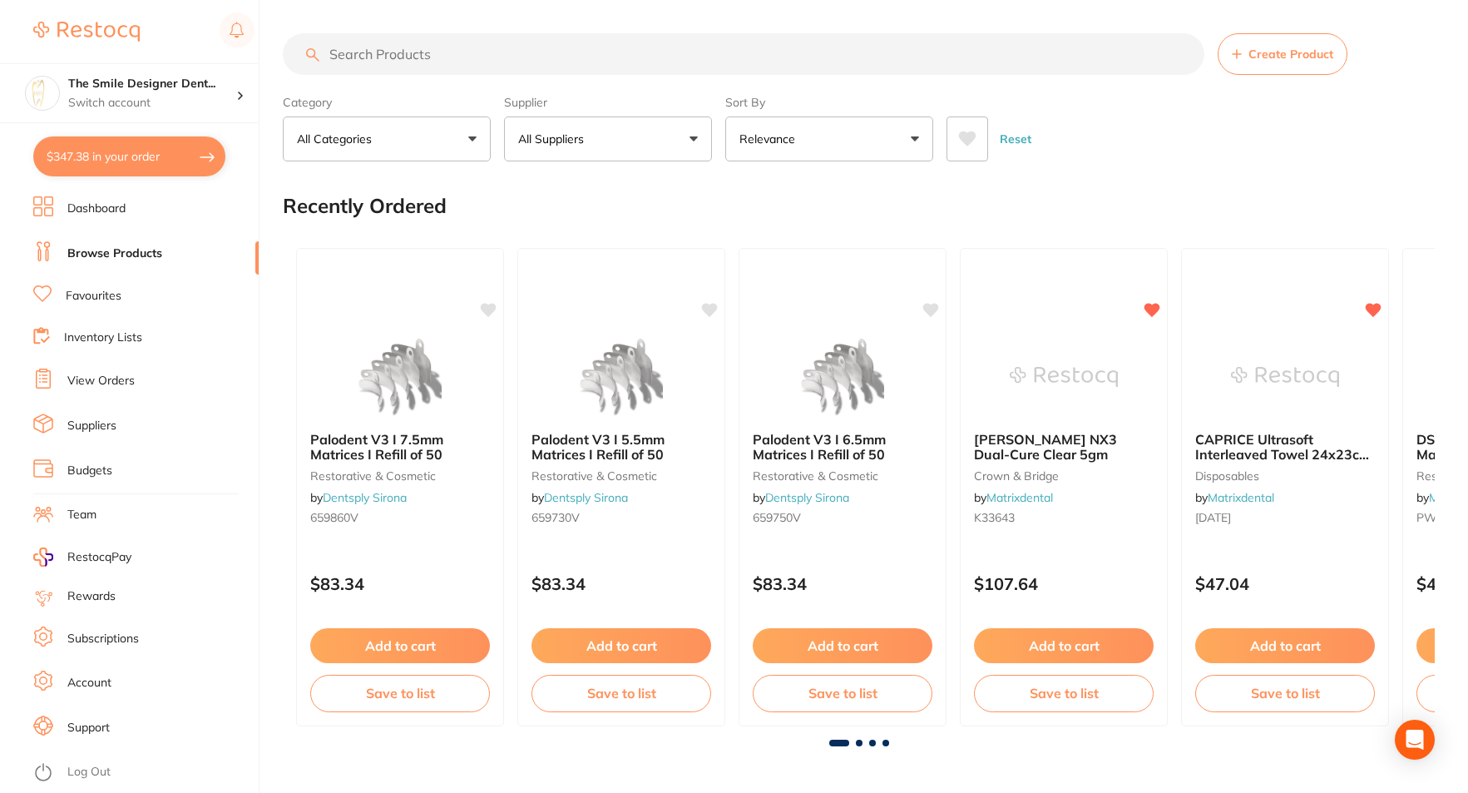
click at [104, 294] on link "Favourites" at bounding box center [94, 296] width 56 height 17
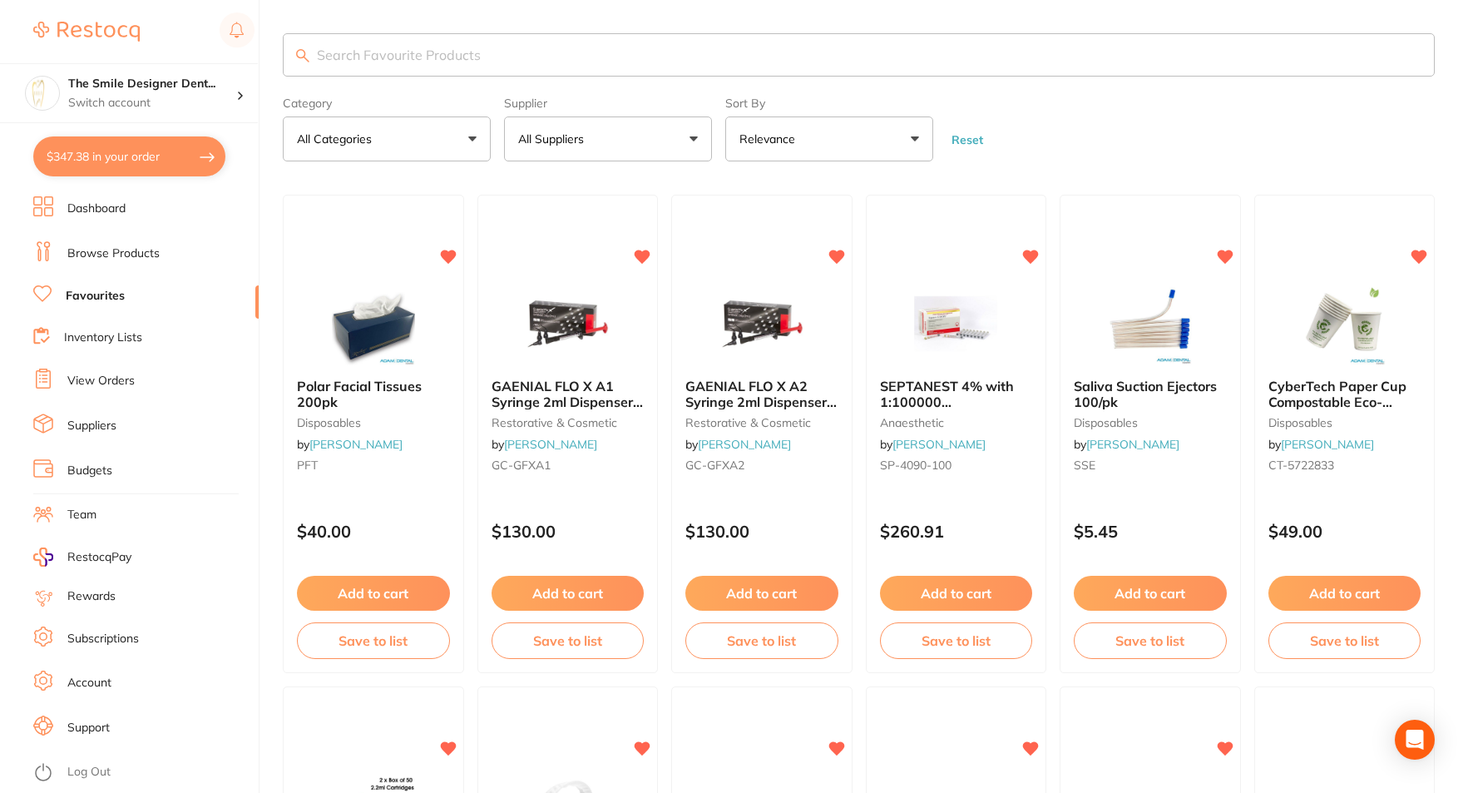
click at [468, 63] on input "search" at bounding box center [859, 54] width 1152 height 43
type input "steralisation"
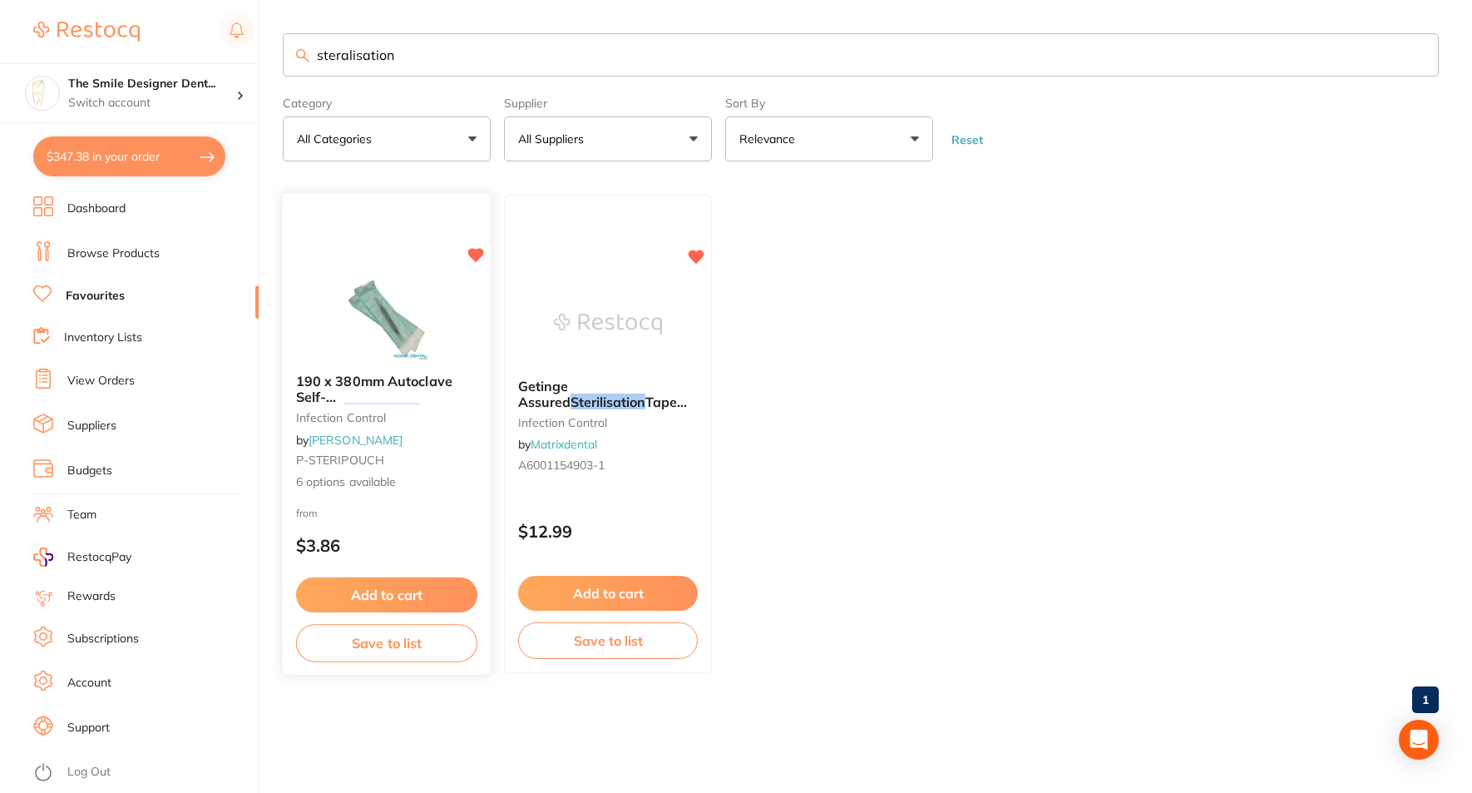
click at [381, 302] on img at bounding box center [386, 318] width 109 height 84
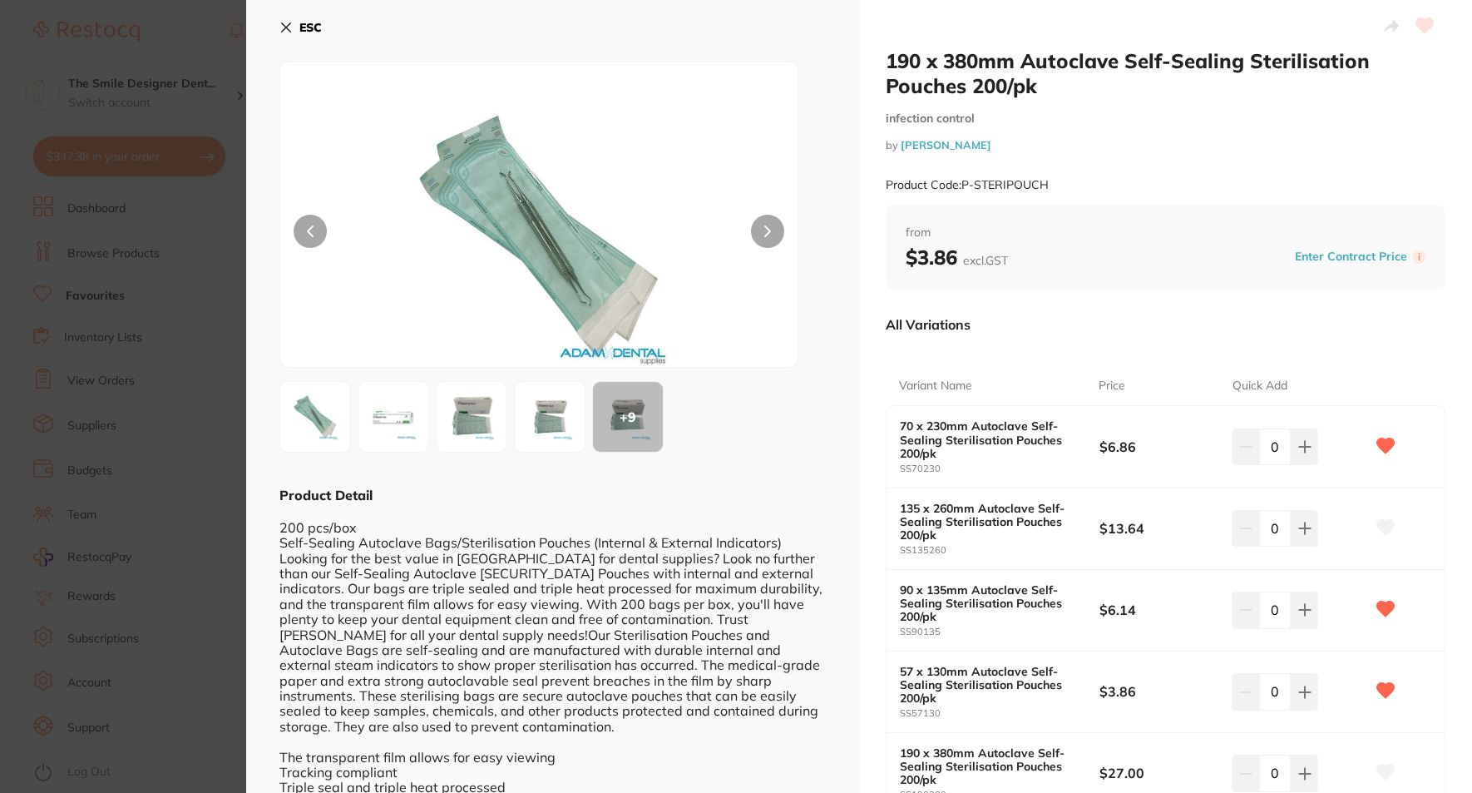
click at [398, 419] on img at bounding box center [393, 417] width 60 height 60
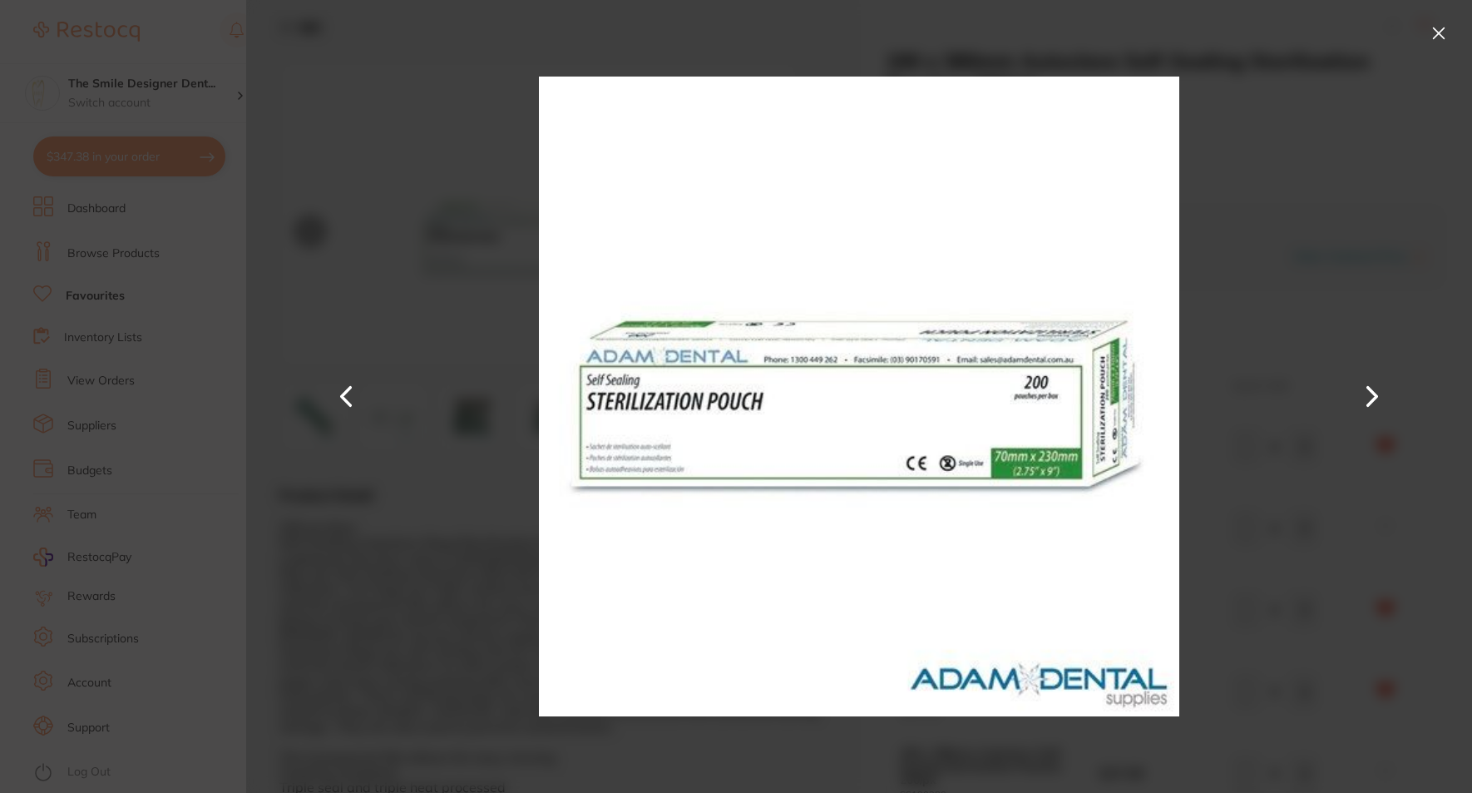
click at [236, 457] on section "190 x 380mm Autoclave [SECURITY_DATA] Sterilisation Pouches 200/pk infection co…" at bounding box center [736, 396] width 1472 height 793
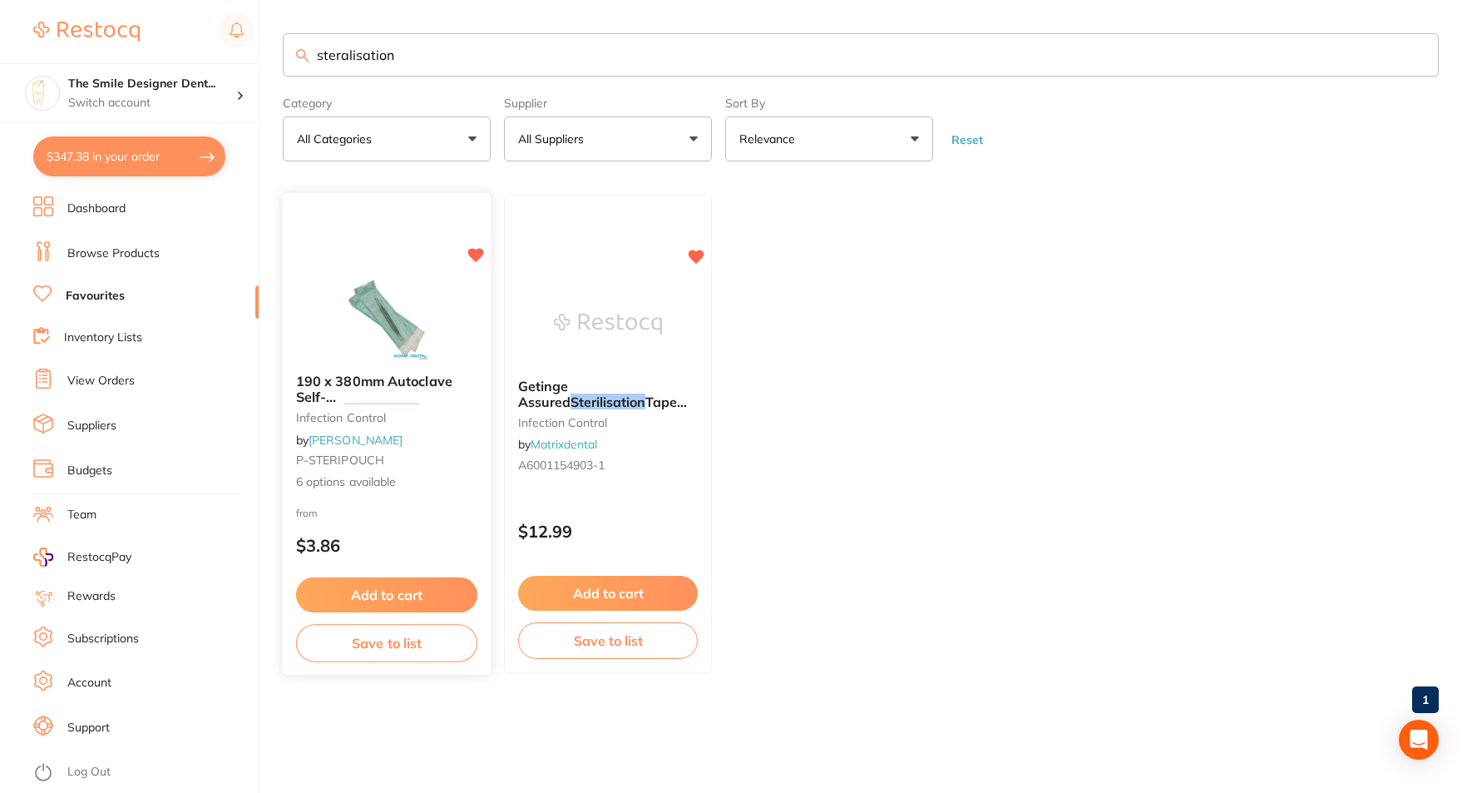
click at [433, 334] on img at bounding box center [386, 318] width 109 height 84
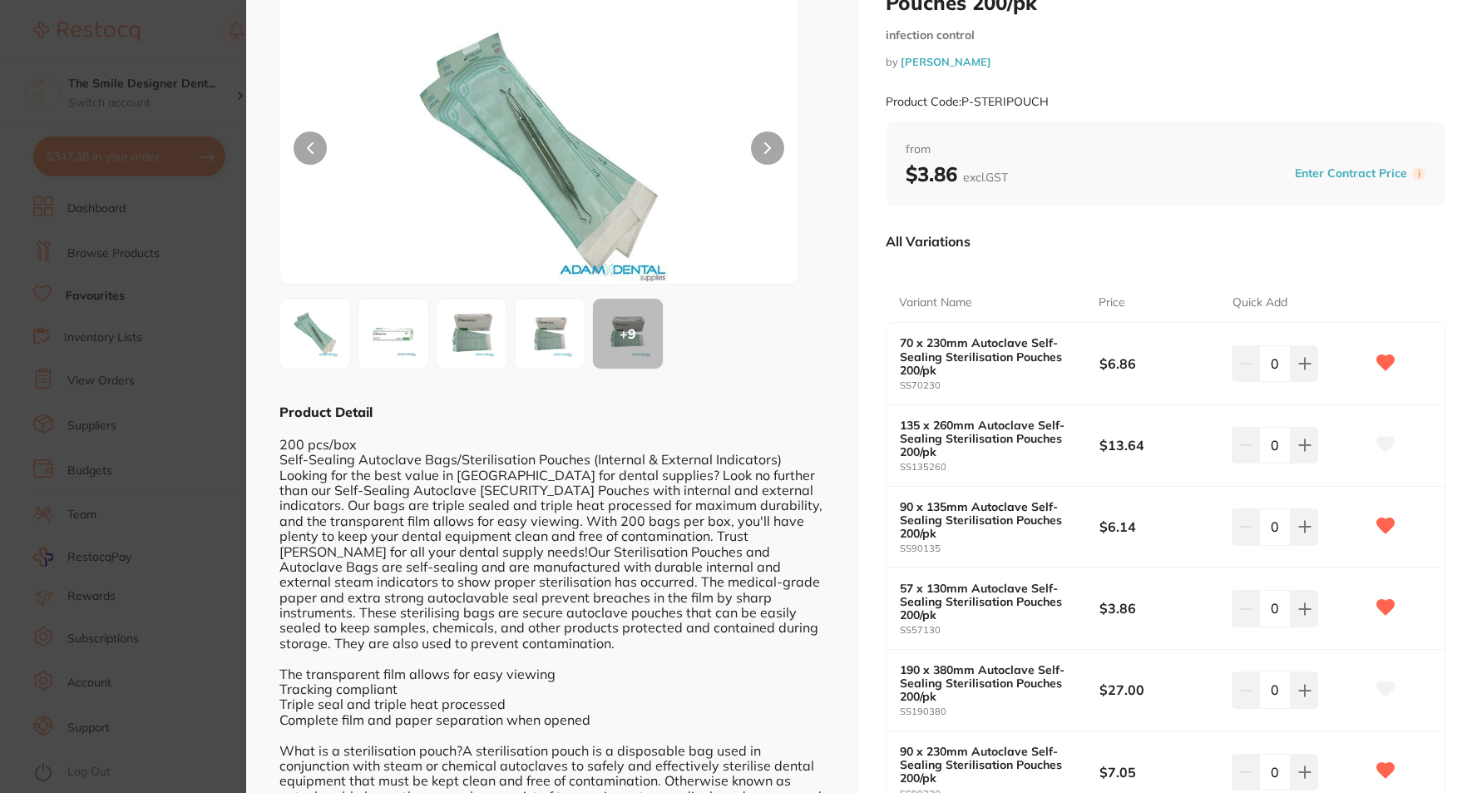
scroll to position [166, 0]
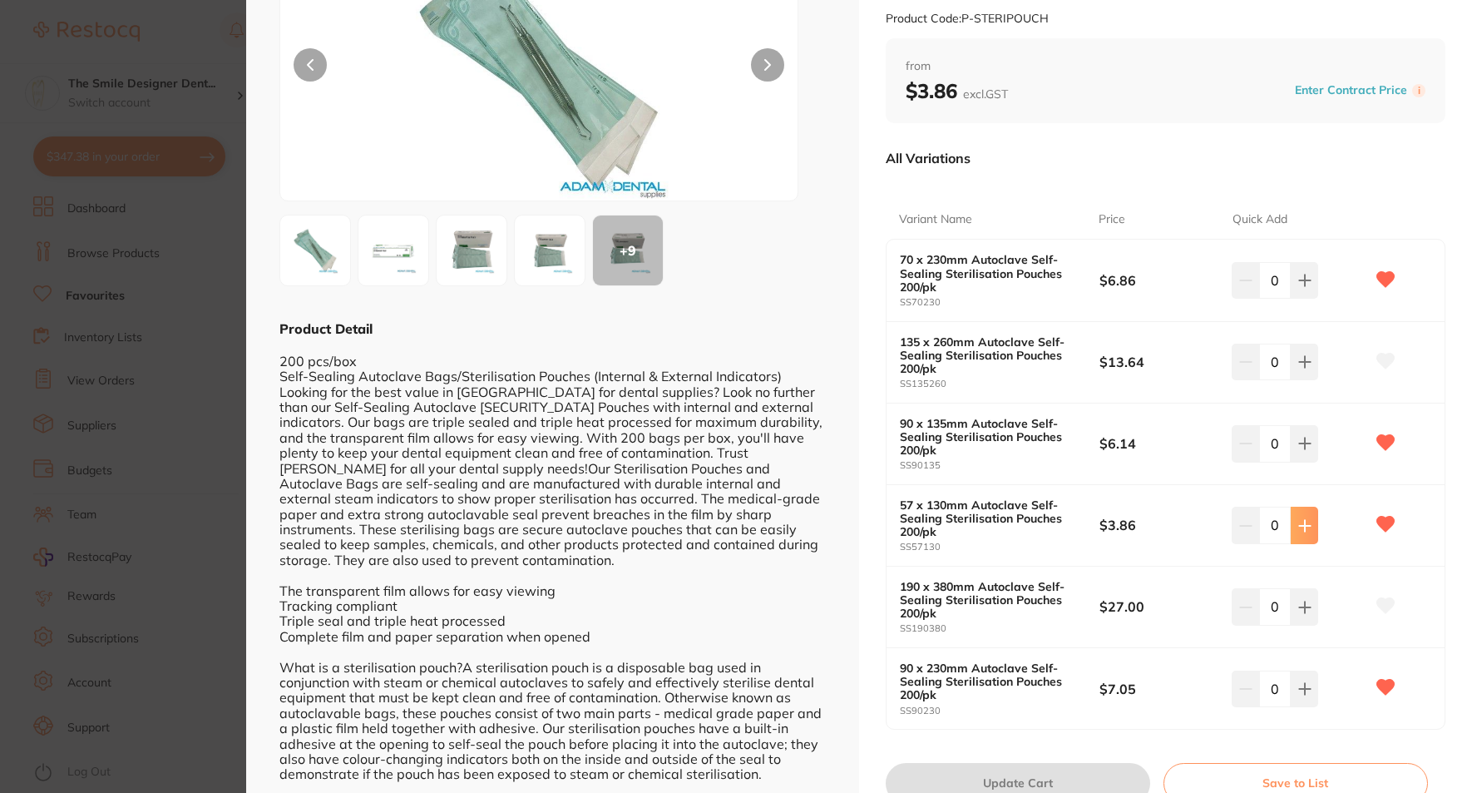
click at [1304, 526] on icon at bounding box center [1304, 525] width 11 height 11
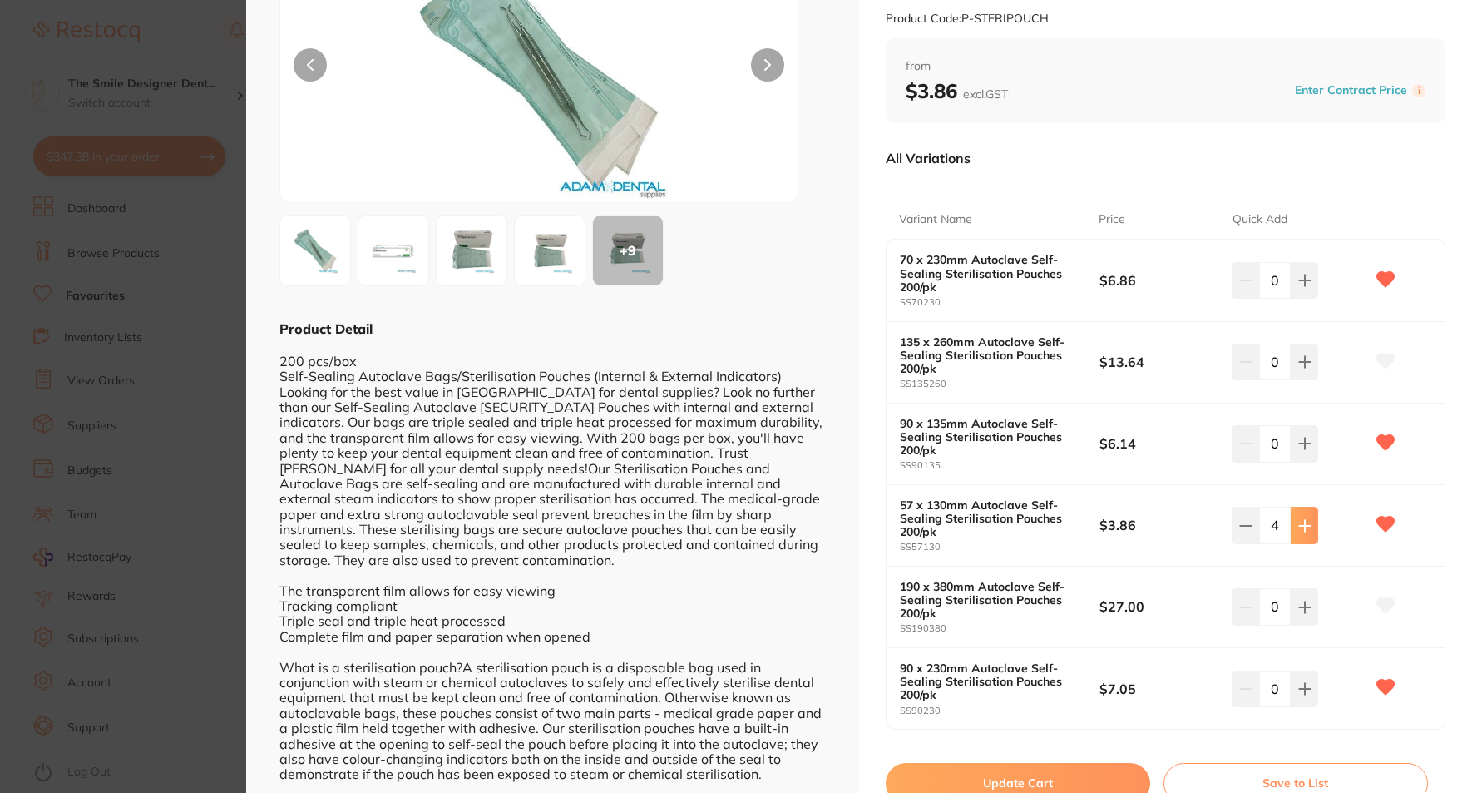
type input "5"
click at [1293, 274] on button at bounding box center [1304, 280] width 27 height 37
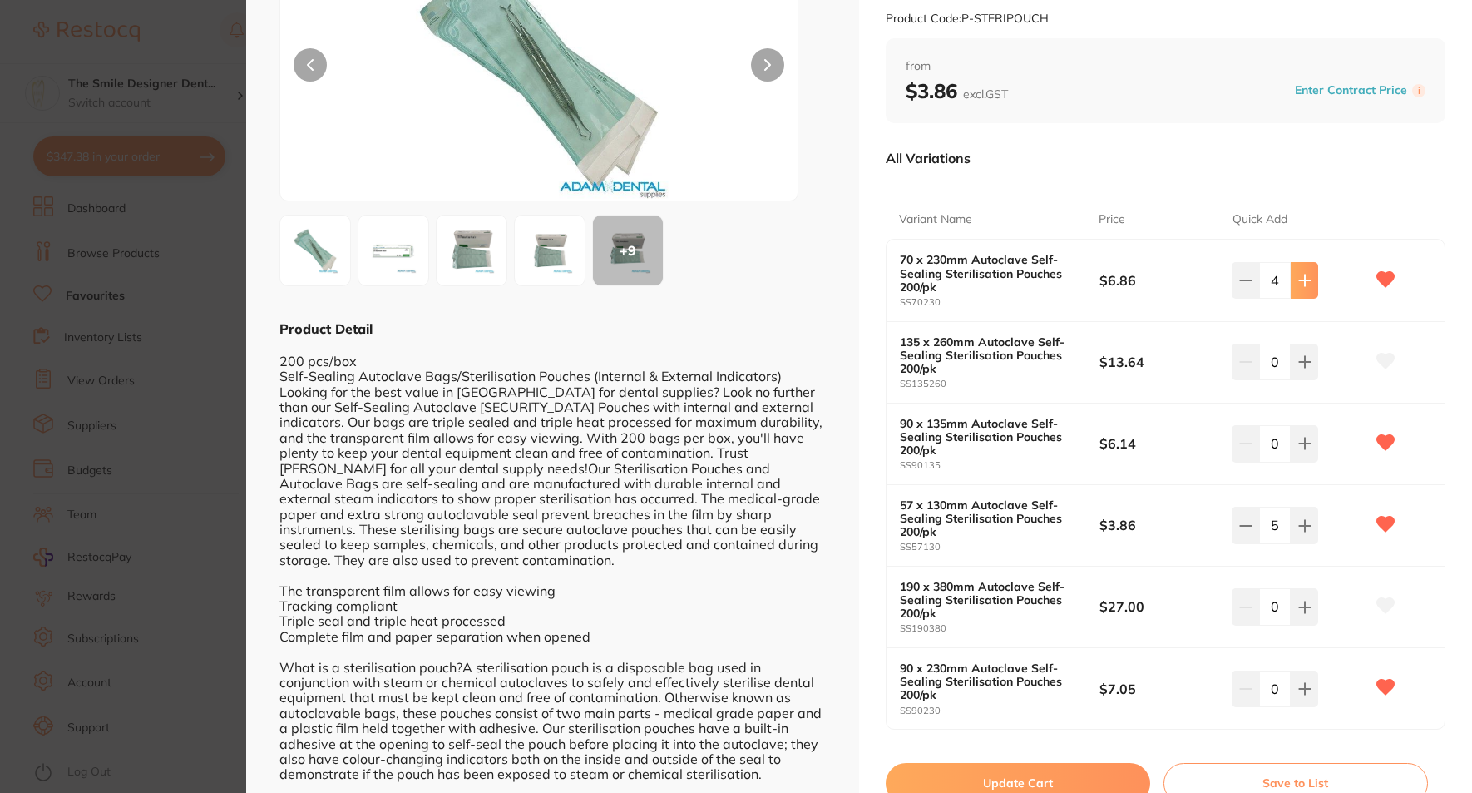
click at [1293, 274] on button at bounding box center [1304, 280] width 27 height 37
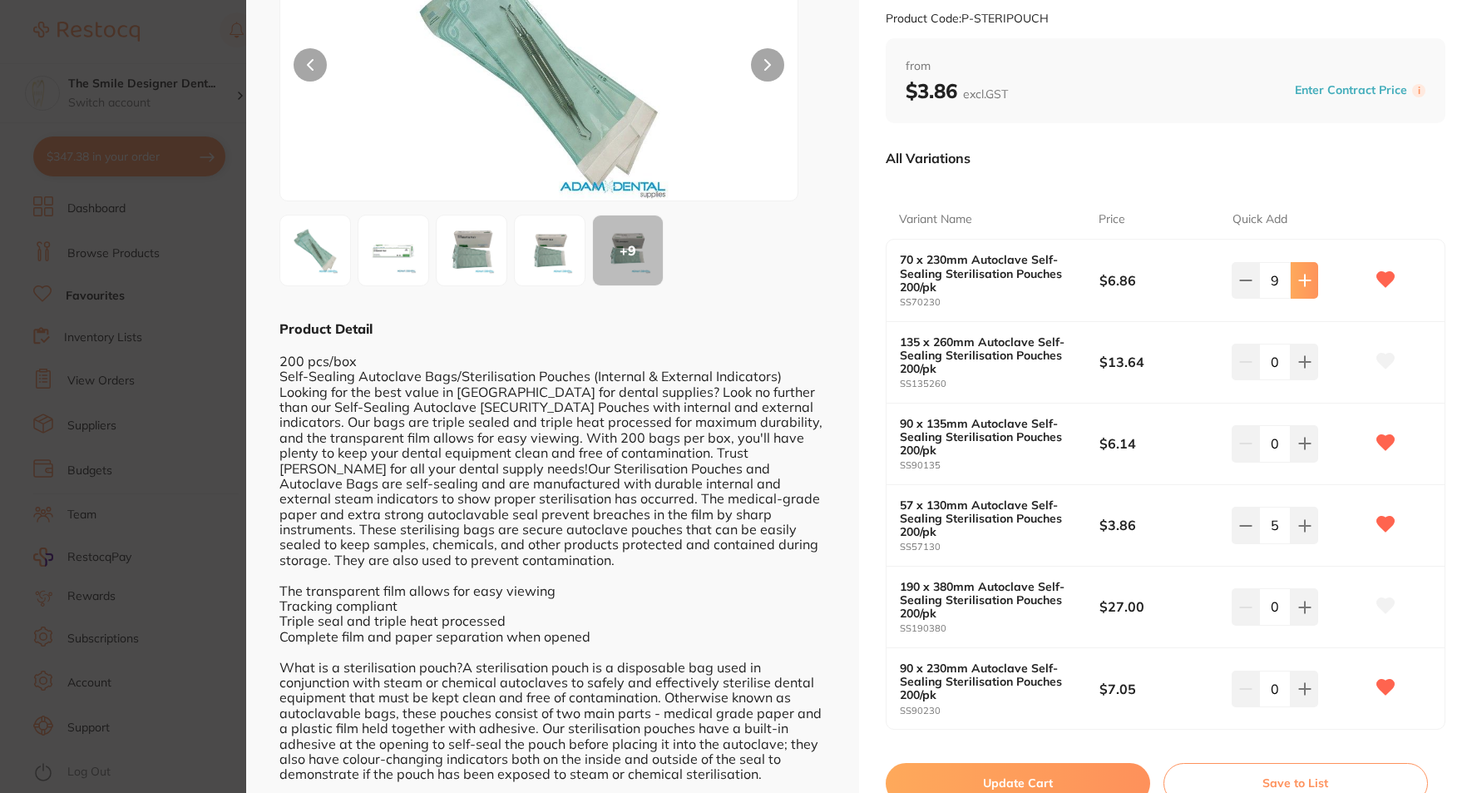
click at [1293, 274] on button at bounding box center [1304, 280] width 27 height 37
type input "10"
click at [1311, 352] on button at bounding box center [1304, 362] width 27 height 37
type input "2"
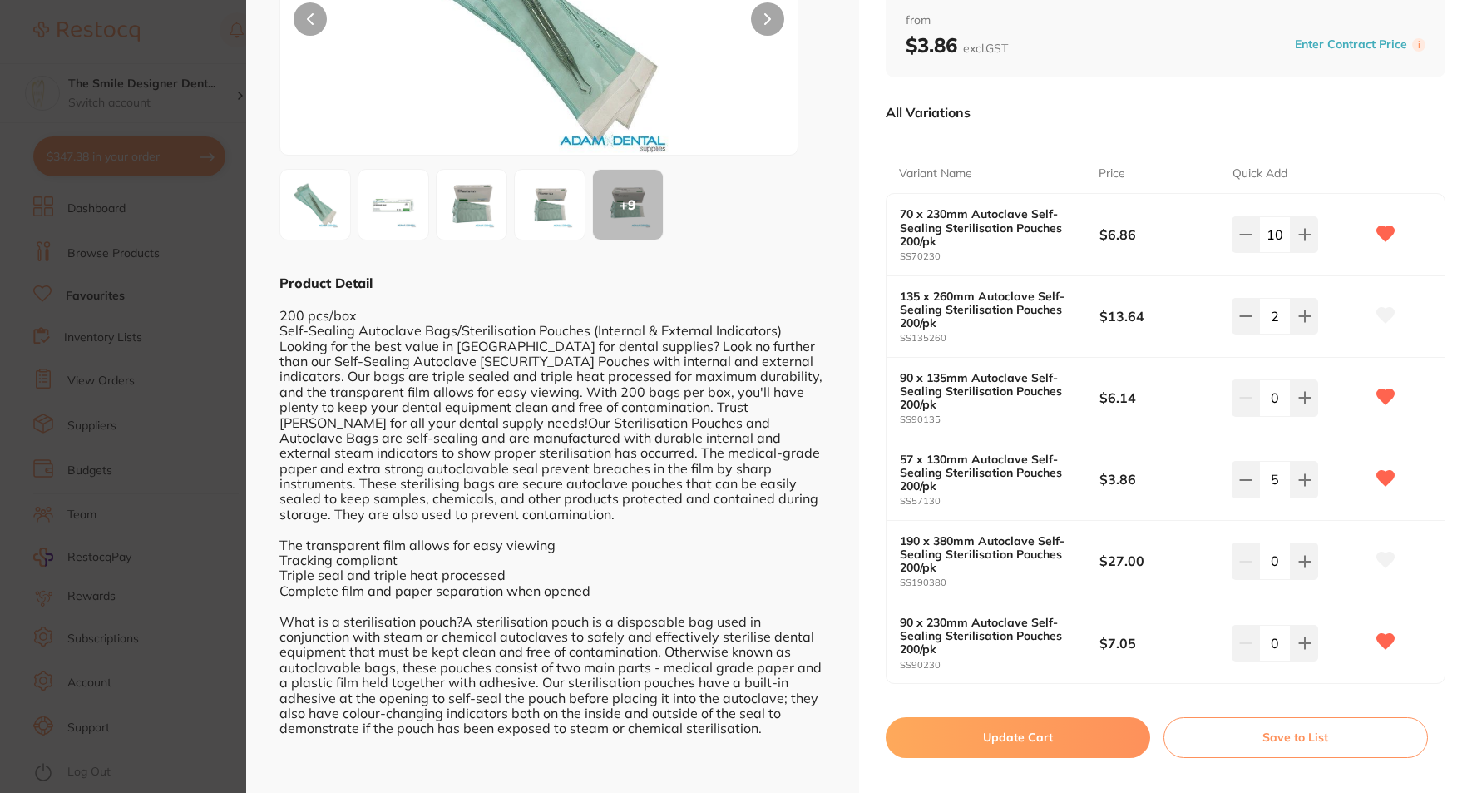
scroll to position [236, 0]
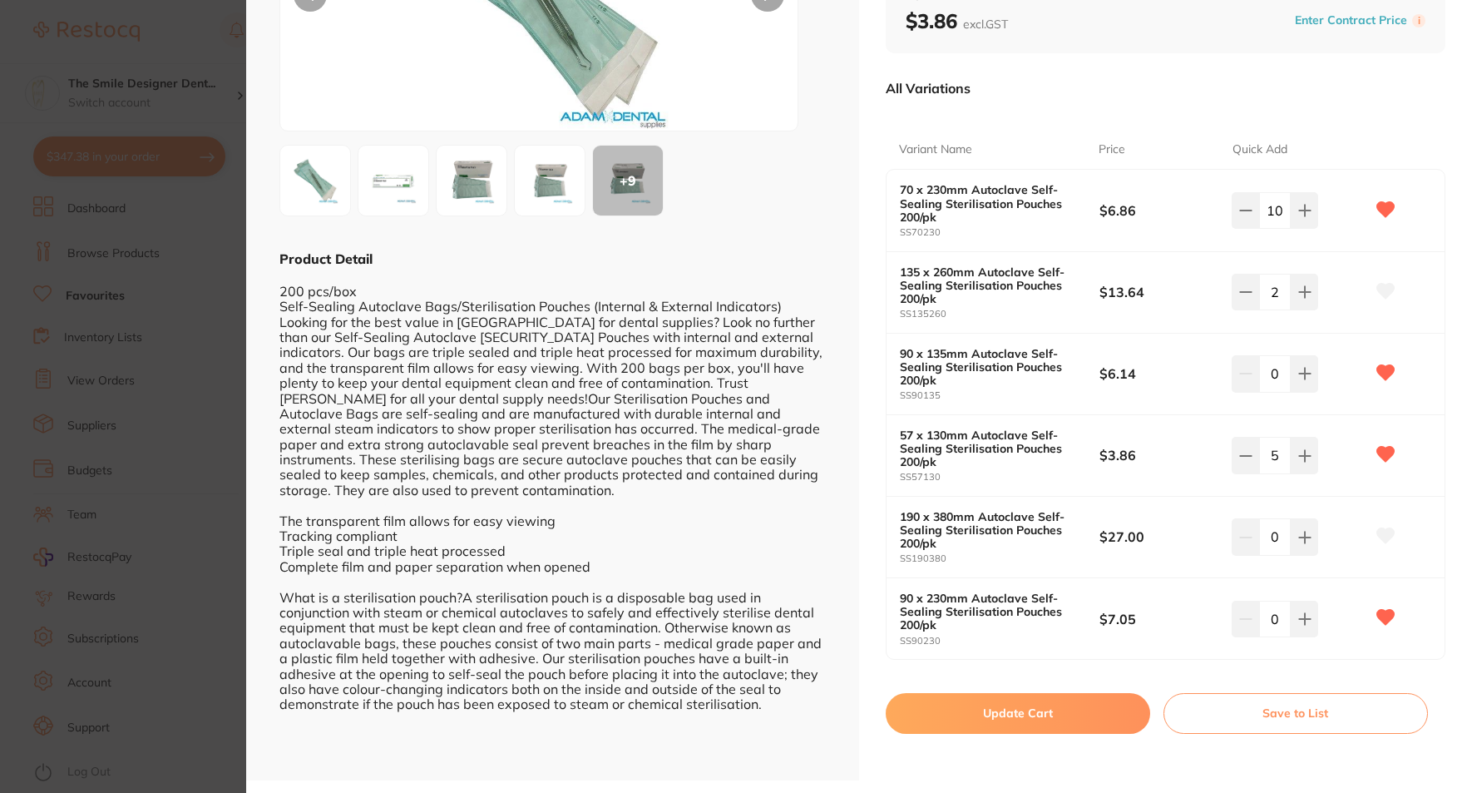
click at [1081, 709] on button "Update Cart" at bounding box center [1018, 713] width 264 height 40
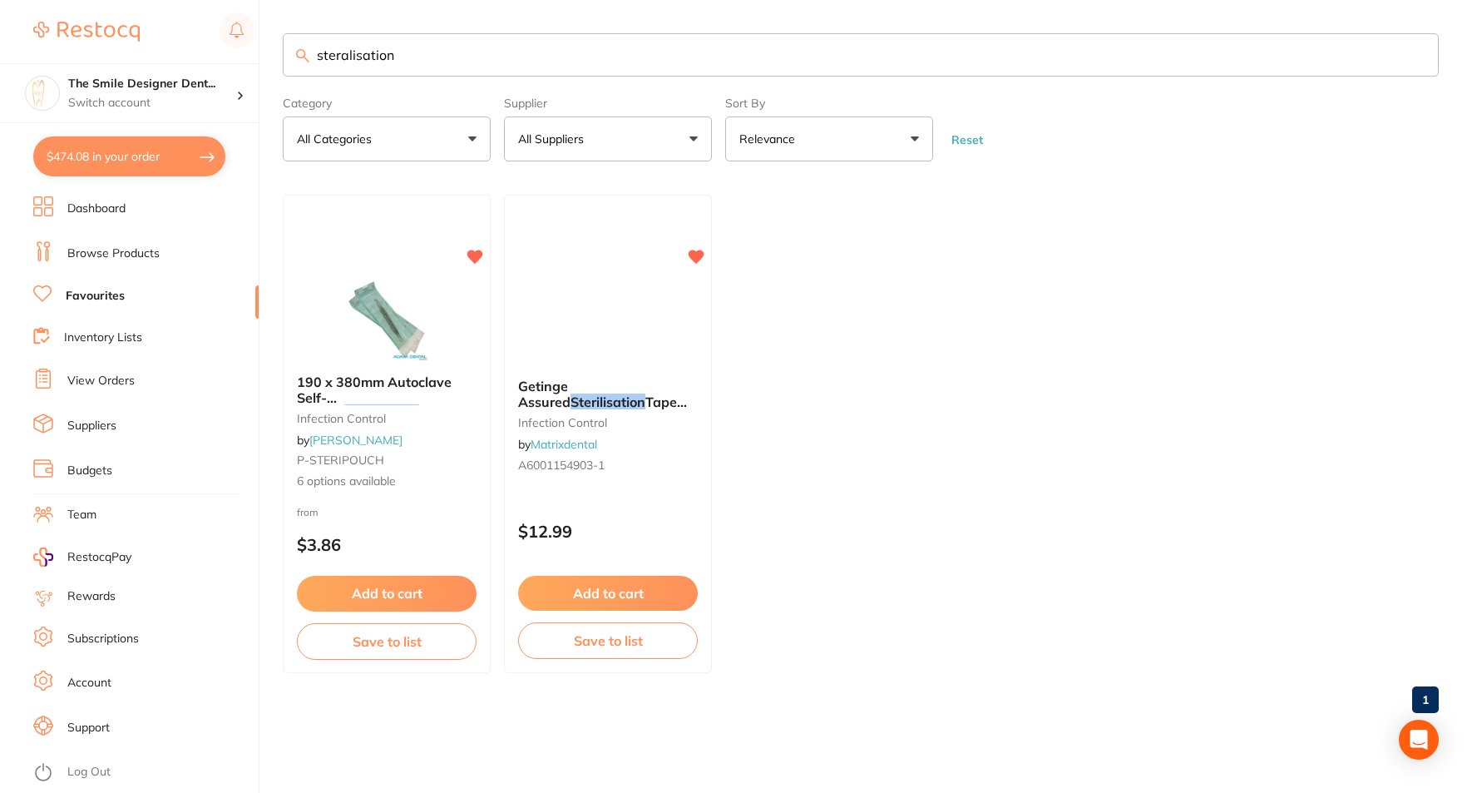
checkbox input "false"
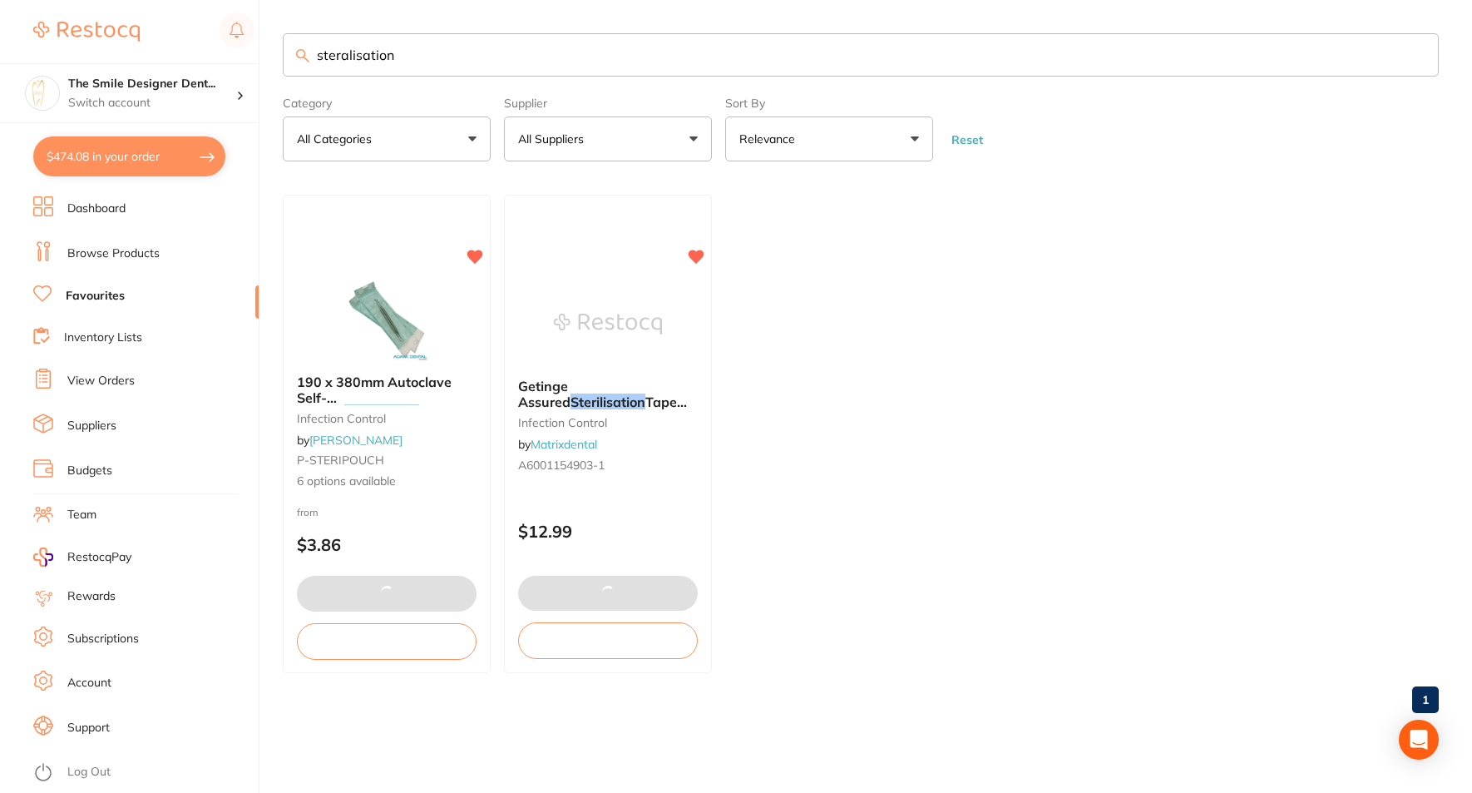
click at [101, 160] on button "$474.08 in your order" at bounding box center [129, 156] width 192 height 40
checkbox input "true"
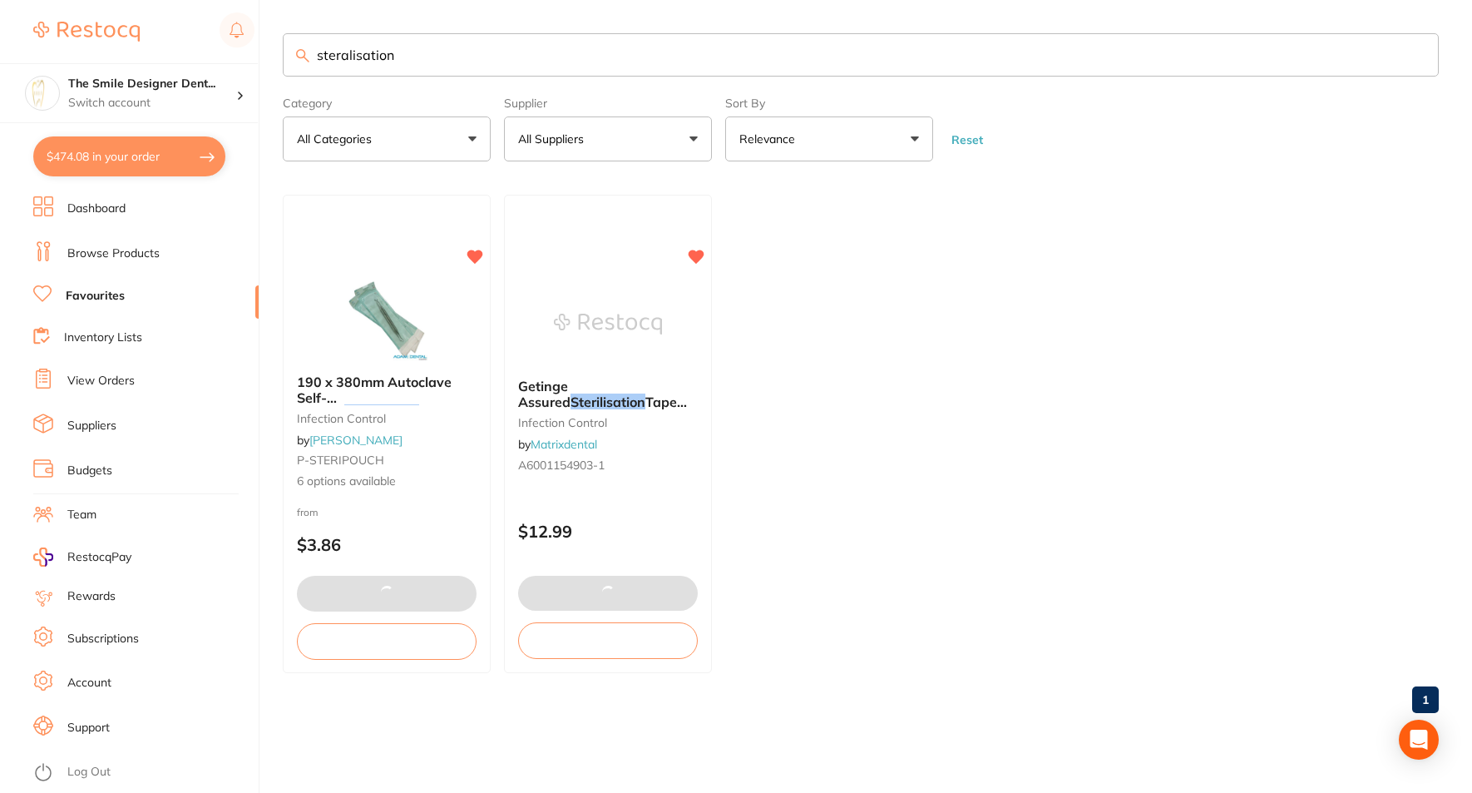
checkbox input "true"
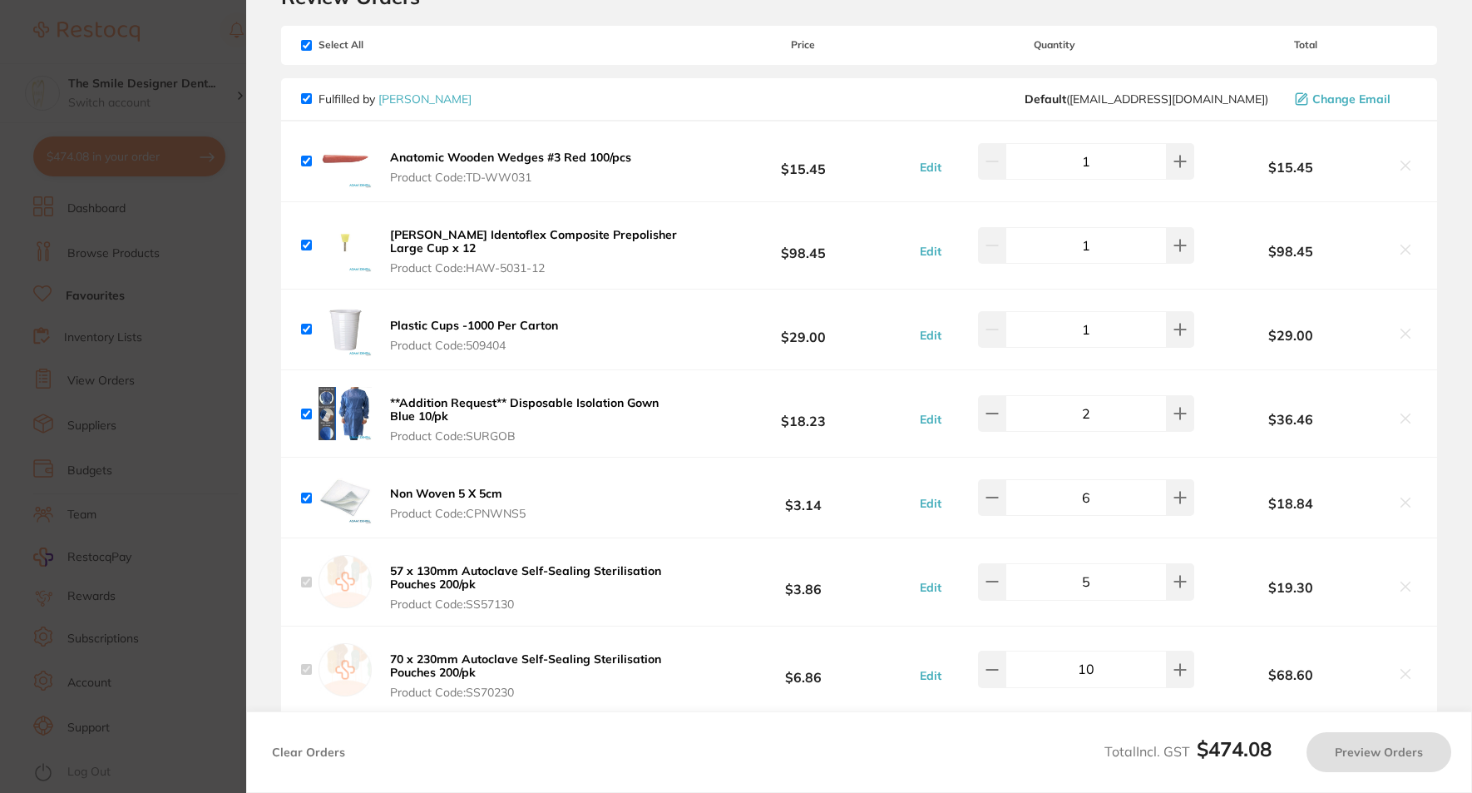
checkbox input "true"
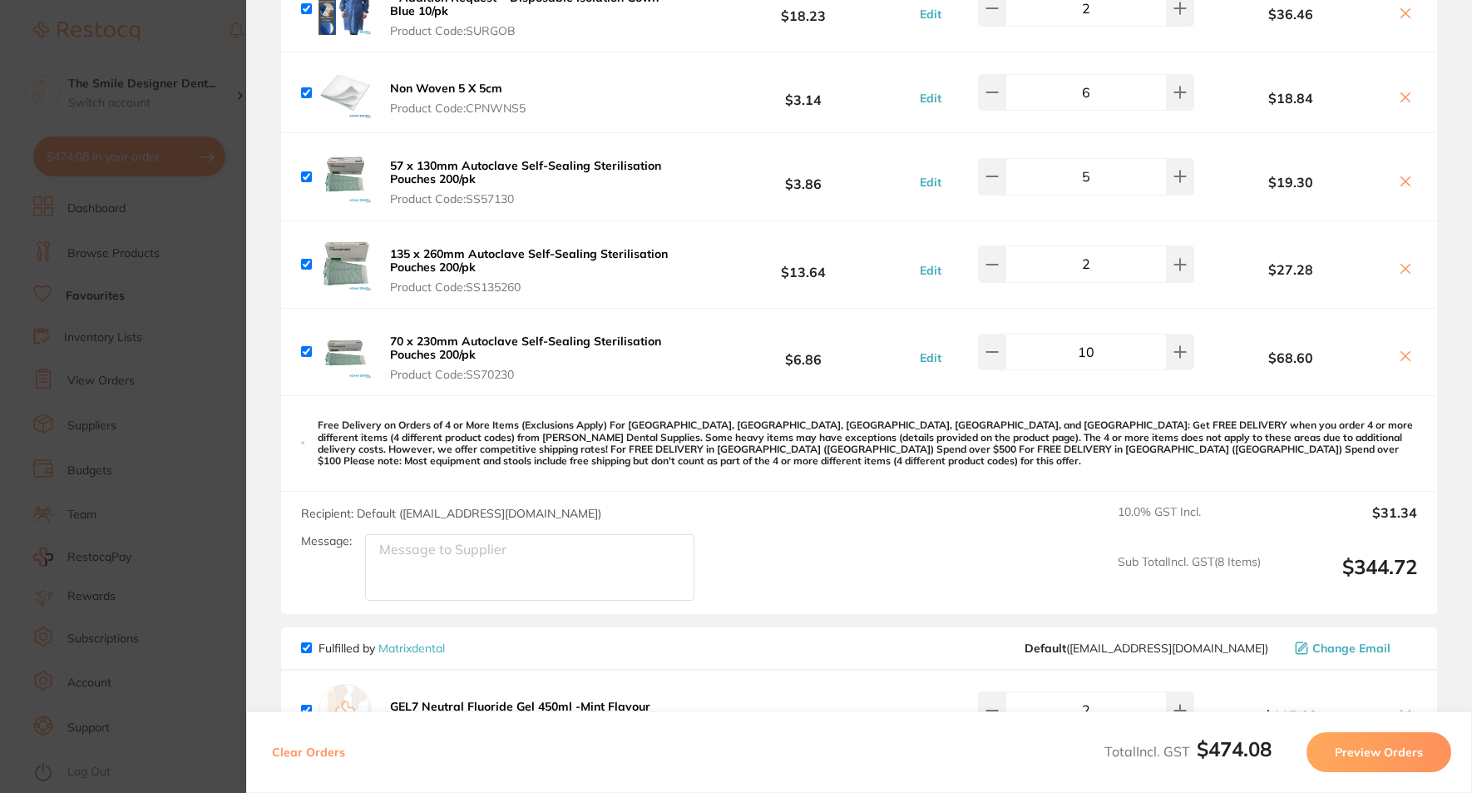
scroll to position [499, 0]
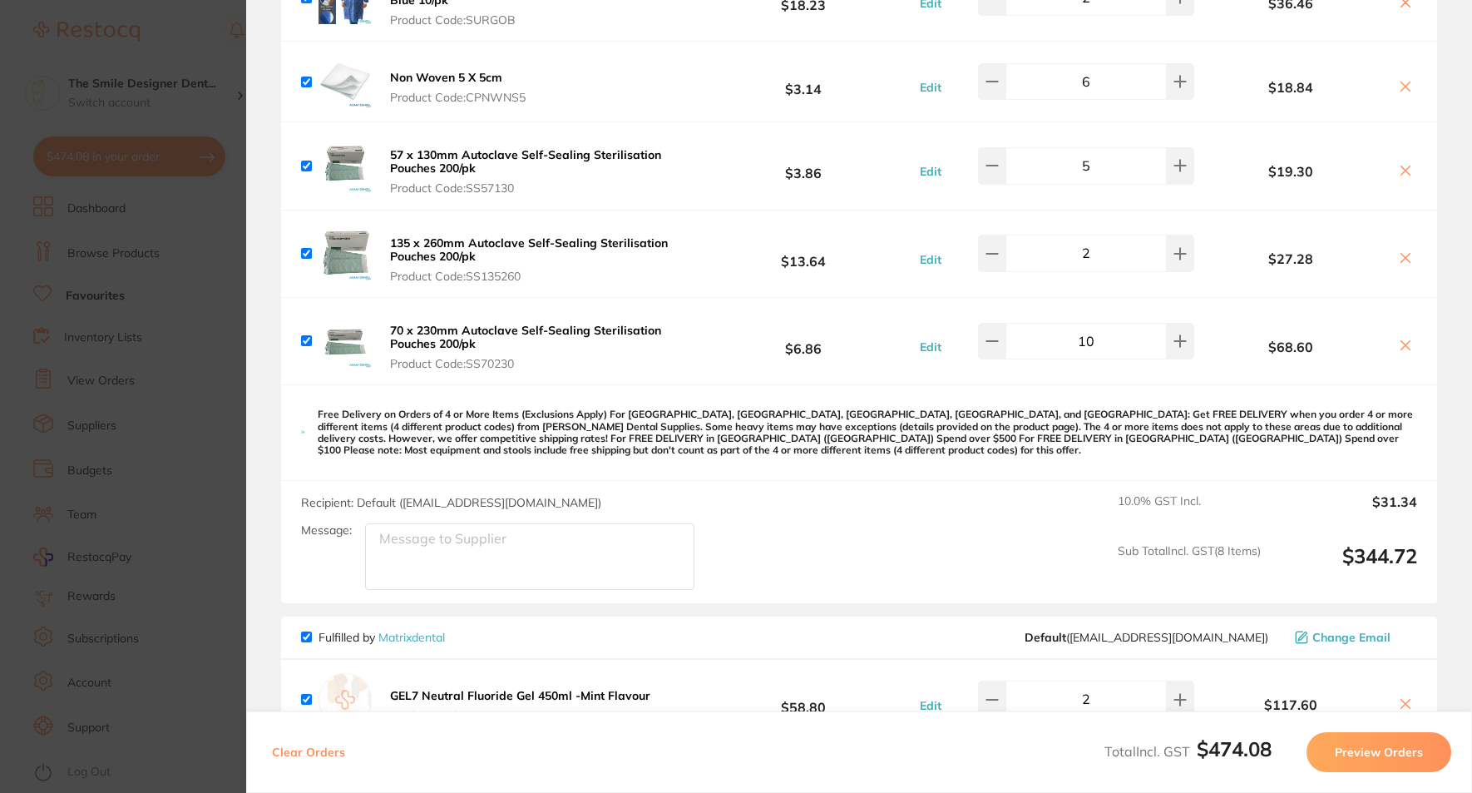
click at [180, 300] on section "Update RRP Set your pre negotiated price for this item. Item Agreed RRP (excl. …" at bounding box center [736, 396] width 1472 height 793
